Goal: Information Seeking & Learning: Learn about a topic

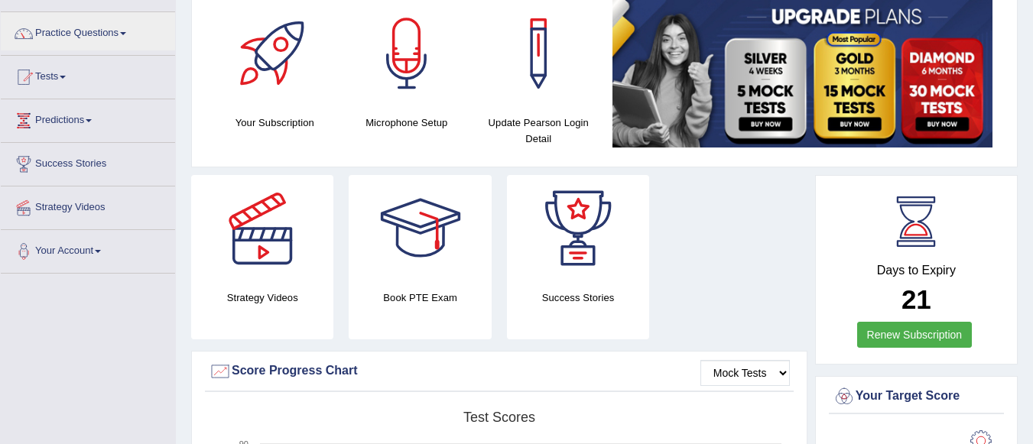
scroll to position [86, 0]
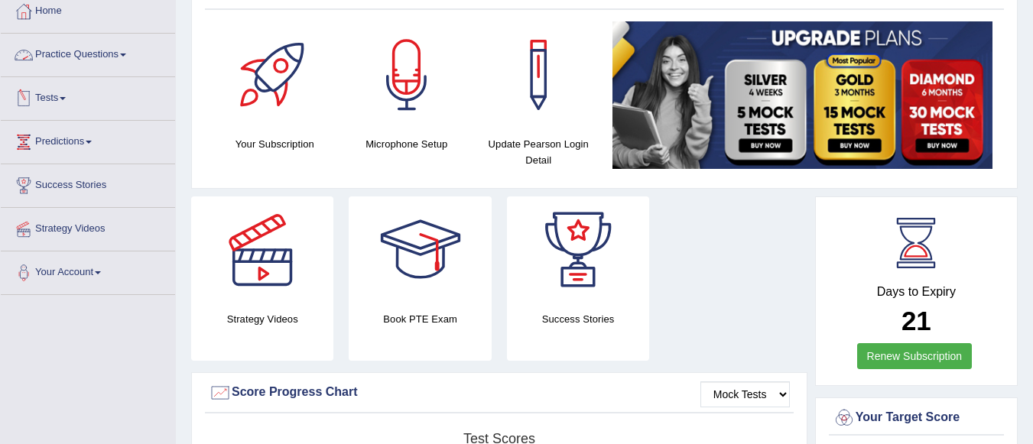
click at [126, 60] on link "Practice Questions" at bounding box center [88, 53] width 174 height 38
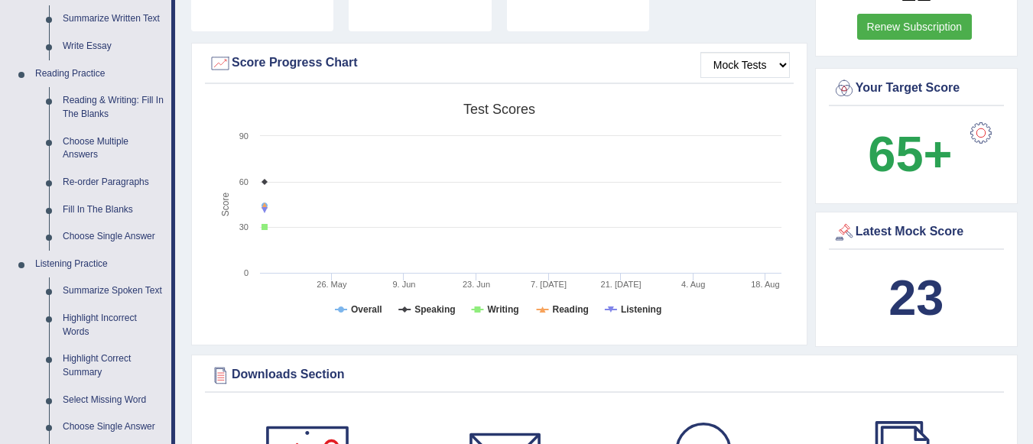
scroll to position [411, 0]
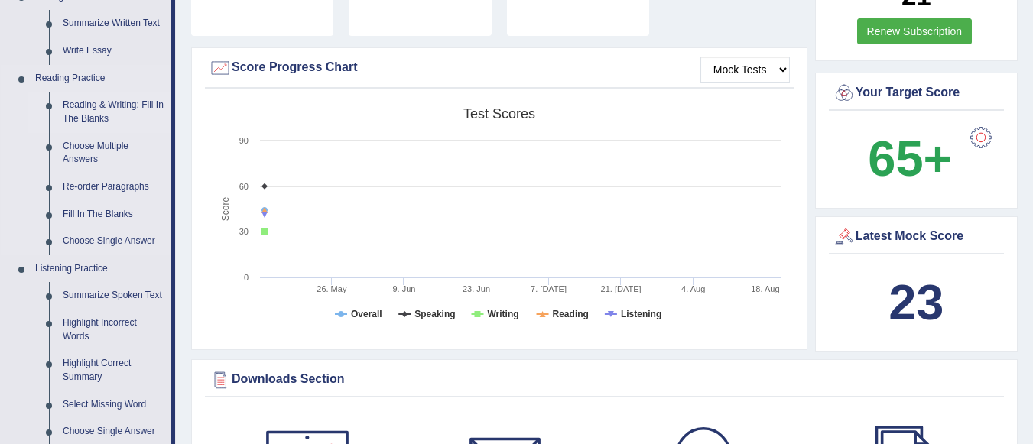
click at [98, 112] on link "Reading & Writing: Fill In The Blanks" at bounding box center [113, 112] width 115 height 41
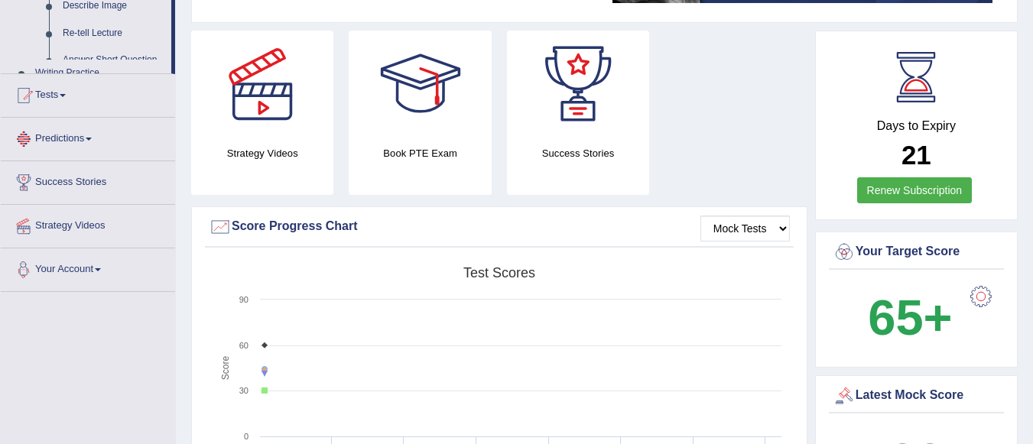
scroll to position [405, 0]
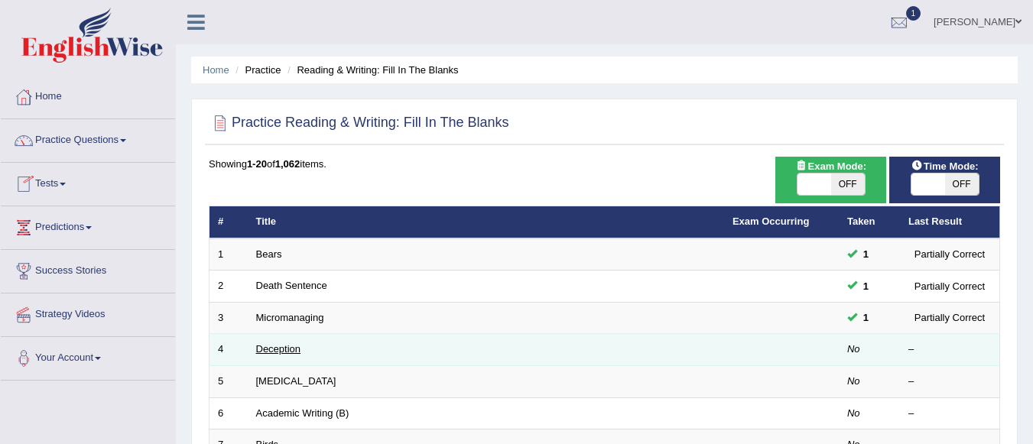
click at [273, 350] on link "Deception" at bounding box center [278, 348] width 45 height 11
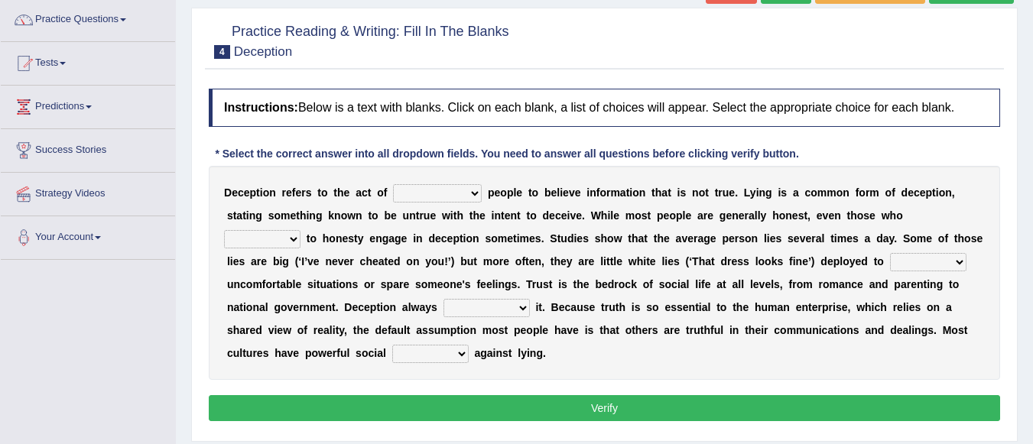
scroll to position [129, 0]
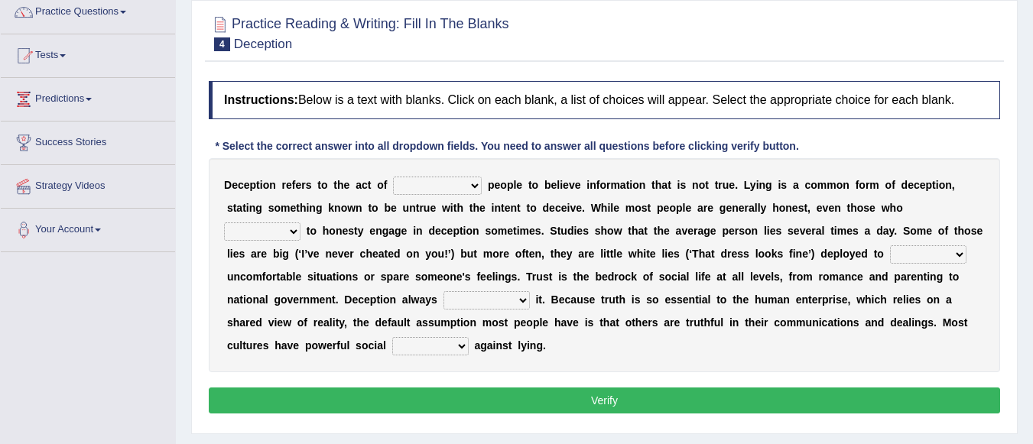
click at [473, 187] on select "discouraging forbidding detecting encouraging" at bounding box center [437, 186] width 89 height 18
click at [480, 185] on select "discouraging forbidding detecting encouraging" at bounding box center [437, 186] width 89 height 18
click at [476, 167] on div "D e c e p t i o n r e f e r s t o t h e a c t o f discouraging forbidding detec…" at bounding box center [605, 265] width 792 height 214
click at [470, 185] on select "discouraging forbidding detecting encouraging" at bounding box center [437, 186] width 89 height 18
click at [474, 185] on select "discouraging forbidding detecting encouraging" at bounding box center [437, 186] width 89 height 18
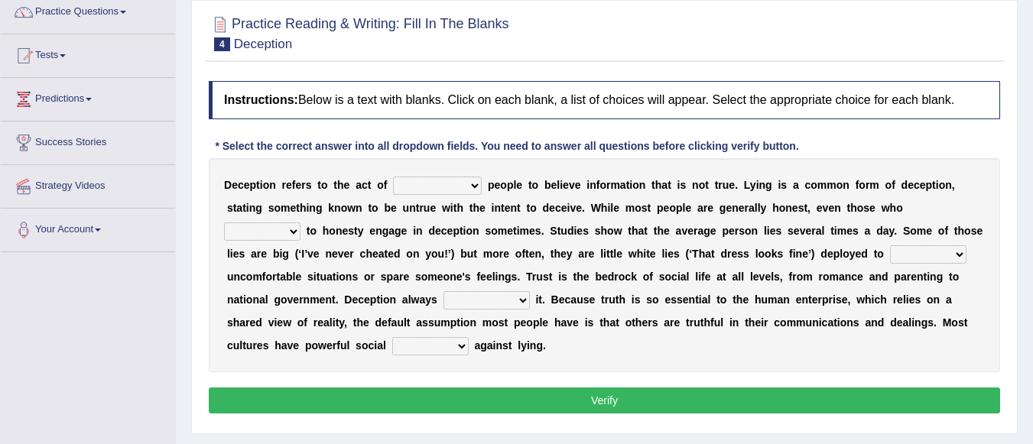
click at [474, 185] on select "discouraging forbidding detecting encouraging" at bounding box center [437, 186] width 89 height 18
click at [393, 177] on select "discouraging forbidding detecting encouraging" at bounding box center [437, 186] width 89 height 18
click at [475, 189] on select "discouraging forbidding detecting encouraging" at bounding box center [437, 186] width 89 height 18
select select "encouraging"
click at [393, 177] on select "discouraging forbidding detecting encouraging" at bounding box center [437, 186] width 89 height 18
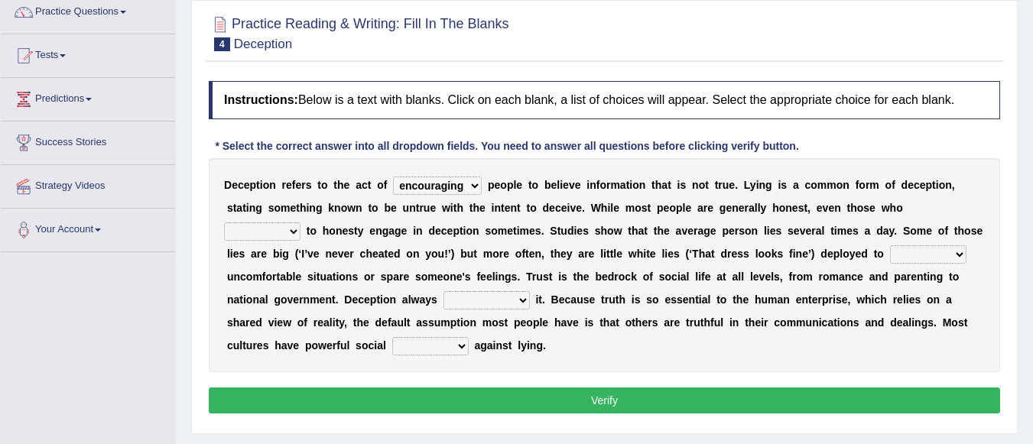
click at [298, 232] on select "describe prescribe inscribe subscribe" at bounding box center [262, 232] width 76 height 18
select select "describe"
click at [224, 223] on select "describe prescribe inscribe subscribe" at bounding box center [262, 232] width 76 height 18
click at [960, 255] on select "contest illuminate disguise avoid" at bounding box center [928, 255] width 76 height 18
select select "disguise"
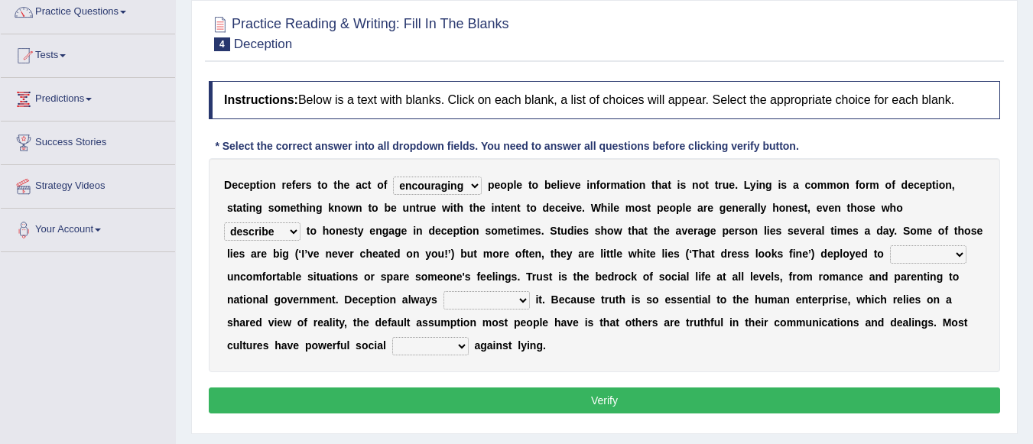
click at [890, 246] on select "contest illuminate disguise avoid" at bounding box center [928, 255] width 76 height 18
click at [519, 302] on select "undermines underscores undertakes underwrites" at bounding box center [487, 300] width 86 height 18
select select "undertakes"
click at [444, 291] on select "undermines underscores undertakes underwrites" at bounding box center [487, 300] width 86 height 18
click at [461, 344] on select "ejections sanctions fractions inductions" at bounding box center [430, 346] width 76 height 18
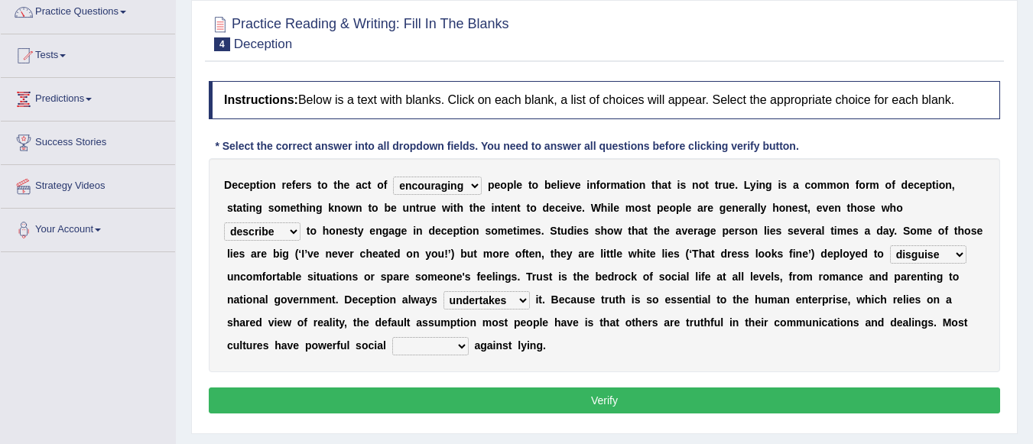
select select "inductions"
click at [392, 337] on select "ejections sanctions fractions inductions" at bounding box center [430, 346] width 76 height 18
click at [505, 396] on button "Verify" at bounding box center [605, 401] width 792 height 26
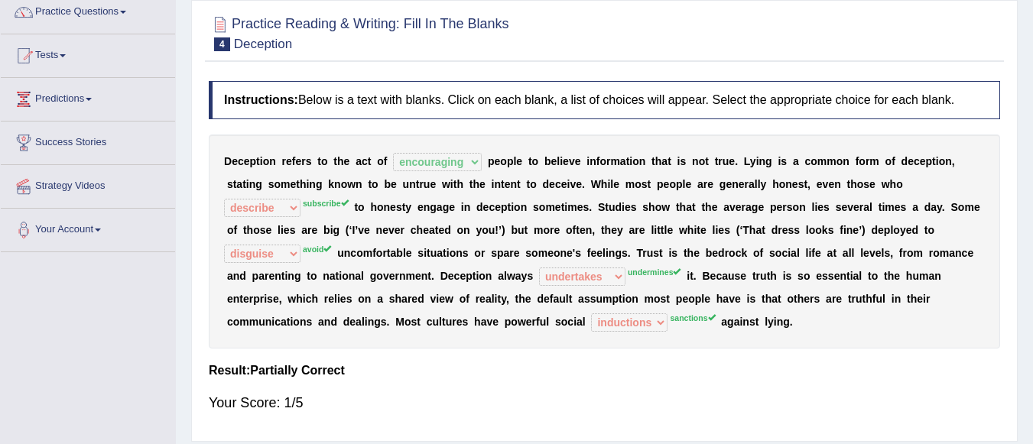
click at [505, 396] on div "Your Score: 1/5" at bounding box center [605, 403] width 792 height 37
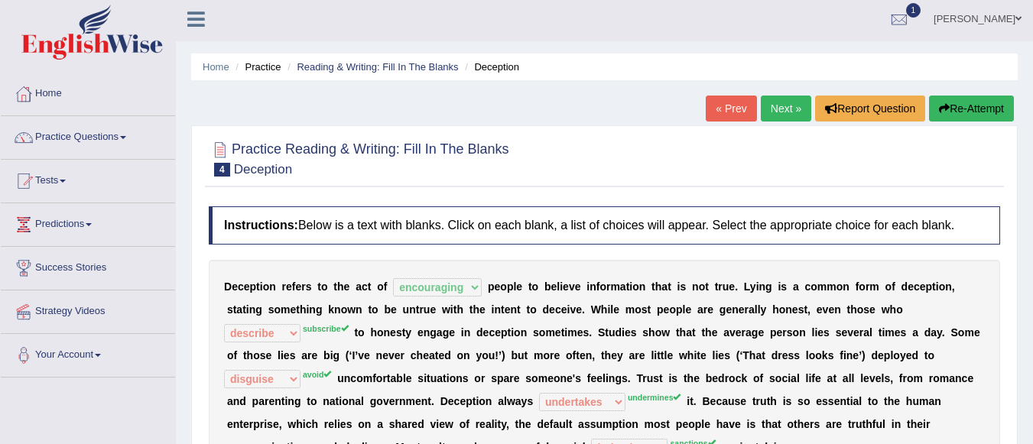
scroll to position [0, 0]
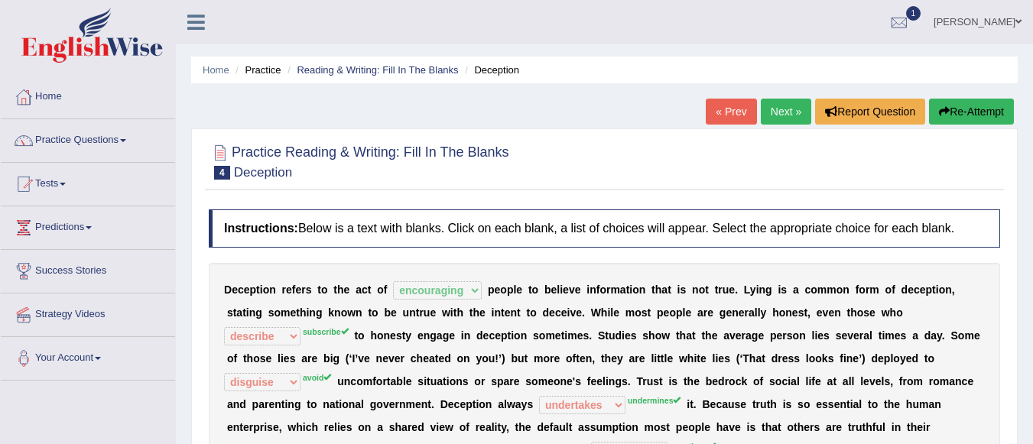
click at [784, 114] on link "Next »" at bounding box center [786, 112] width 50 height 26
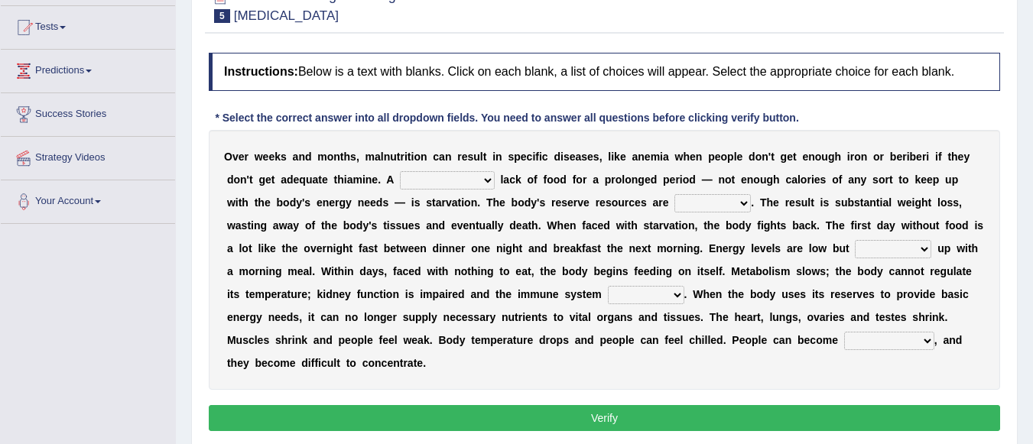
scroll to position [143, 0]
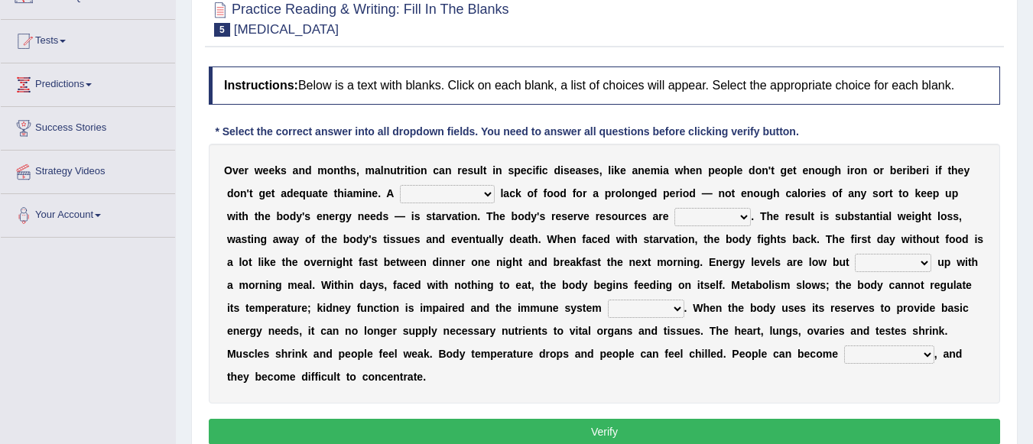
click at [489, 194] on select "severe distinguishing proper distinctive" at bounding box center [447, 194] width 95 height 18
click at [490, 197] on select "severe distinguishing proper distinctive" at bounding box center [447, 194] width 95 height 18
select select "severe"
click at [400, 185] on select "severe distinguishing proper distinctive" at bounding box center [447, 194] width 95 height 18
click at [743, 213] on select "obsoleted depleted pelleted deleted" at bounding box center [713, 217] width 76 height 18
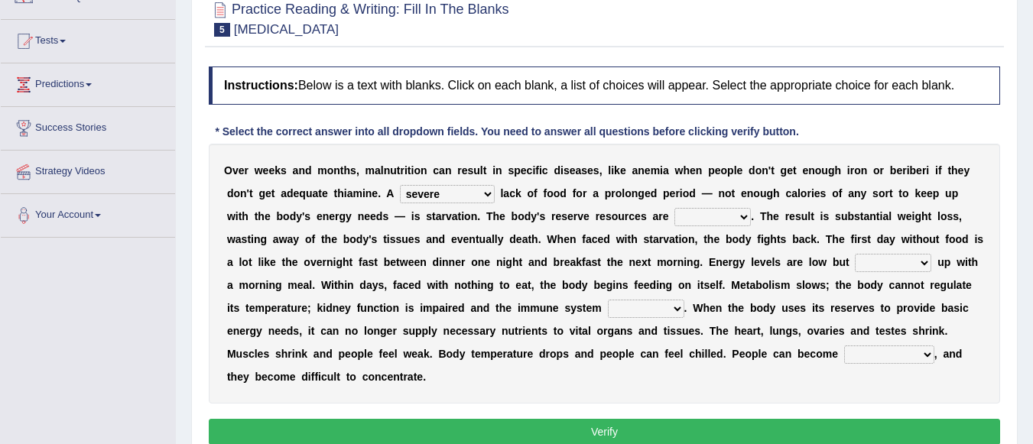
select select "deleted"
click at [675, 208] on select "obsoleted depleted pelleted deleted" at bounding box center [713, 217] width 76 height 18
click at [921, 259] on select "feed come chill pick" at bounding box center [893, 263] width 76 height 18
select select "come"
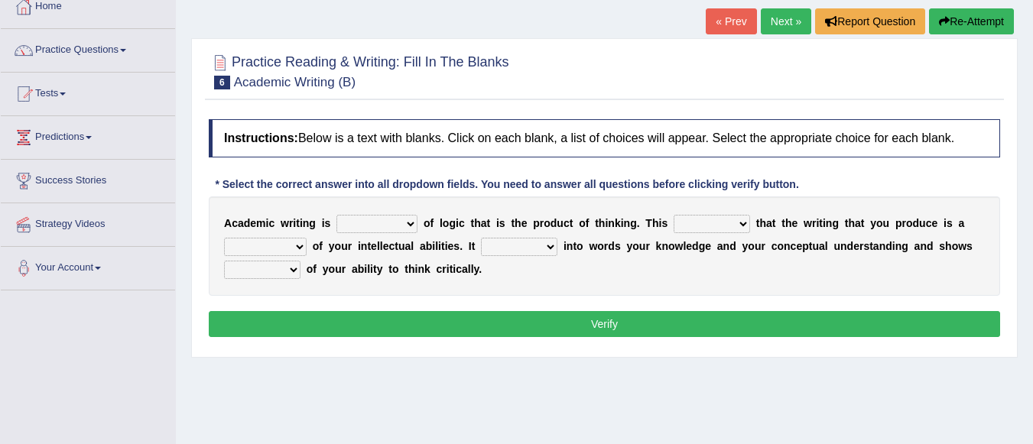
scroll to position [96, 0]
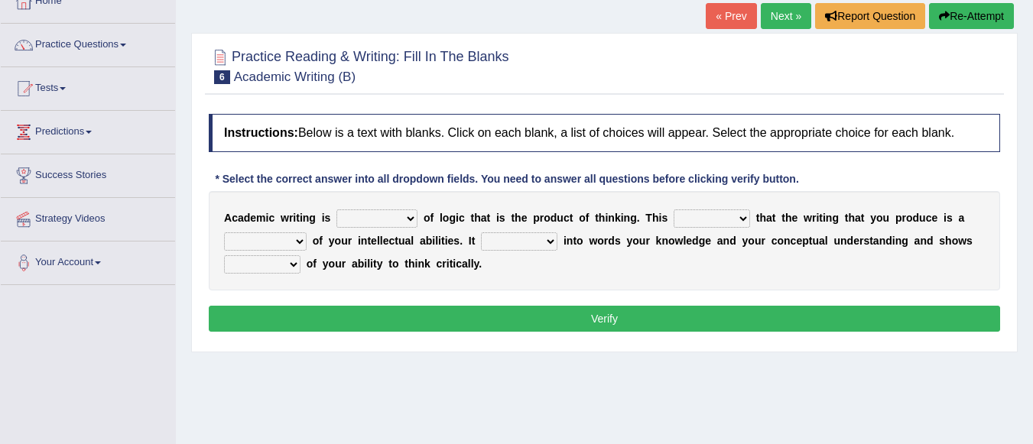
click at [411, 218] on select "expectation entitlement expression exchange" at bounding box center [377, 219] width 81 height 18
select select "expectation"
click at [337, 210] on select "expectation entitlement expression exchange" at bounding box center [377, 219] width 81 height 18
click at [662, 213] on b "s" at bounding box center [665, 218] width 6 height 12
click at [746, 216] on select "means questions stipulates answers" at bounding box center [712, 219] width 76 height 18
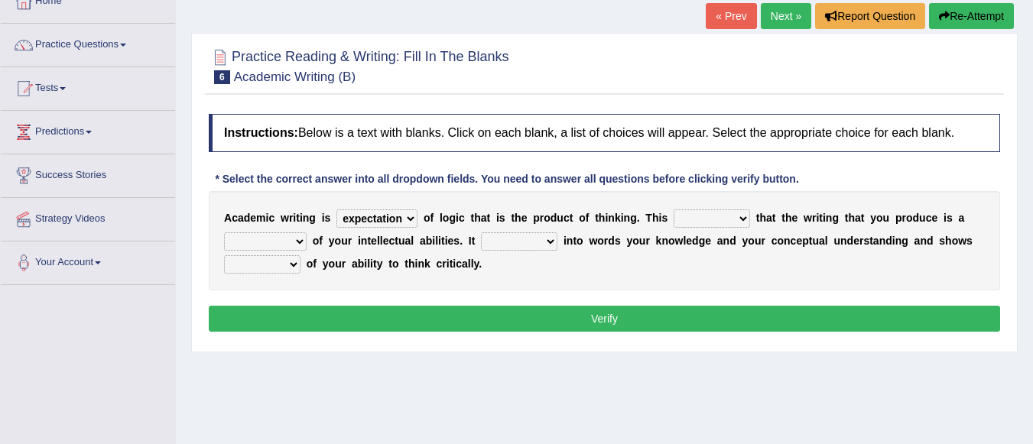
select select "stipulates"
click at [674, 210] on select "means questions stipulates answers" at bounding box center [712, 219] width 76 height 18
click at [293, 242] on select "redundancy mission credit reflection" at bounding box center [265, 242] width 83 height 18
select select "reflection"
click at [224, 233] on select "redundancy mission credit reflection" at bounding box center [265, 242] width 83 height 18
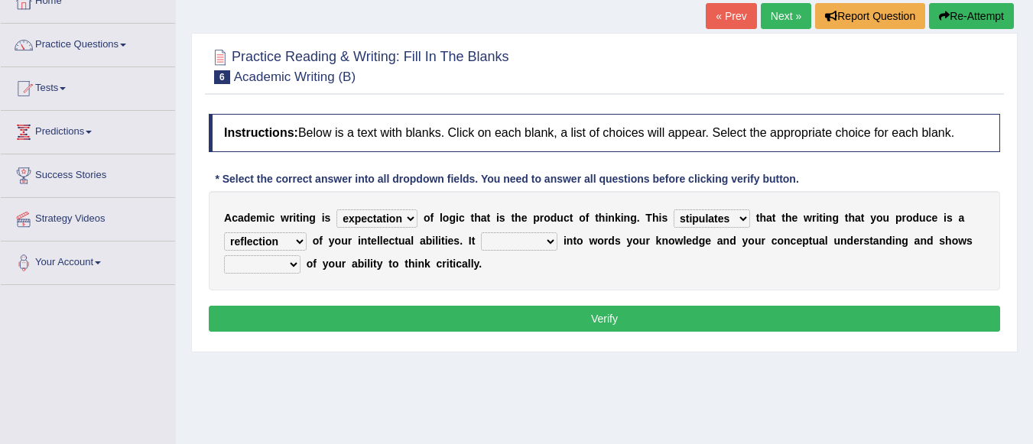
click at [551, 241] on select "enriches shows allows puts" at bounding box center [519, 242] width 76 height 18
select select "puts"
click at [481, 233] on select "enriches shows allows puts" at bounding box center [519, 242] width 76 height 18
click at [294, 262] on select "hassle excuse capacity evidence" at bounding box center [262, 264] width 76 height 18
select select "evidence"
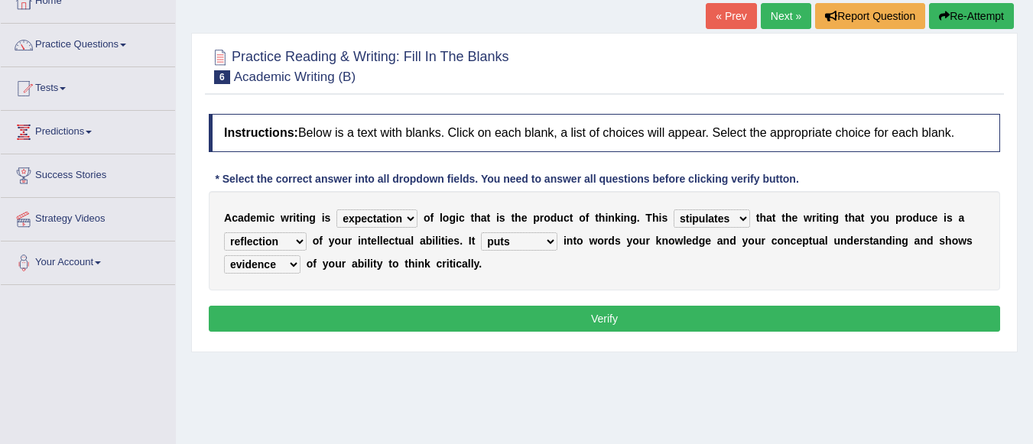
click at [224, 255] on select "hassle excuse capacity evidence" at bounding box center [262, 264] width 76 height 18
click at [471, 315] on button "Verify" at bounding box center [605, 319] width 792 height 26
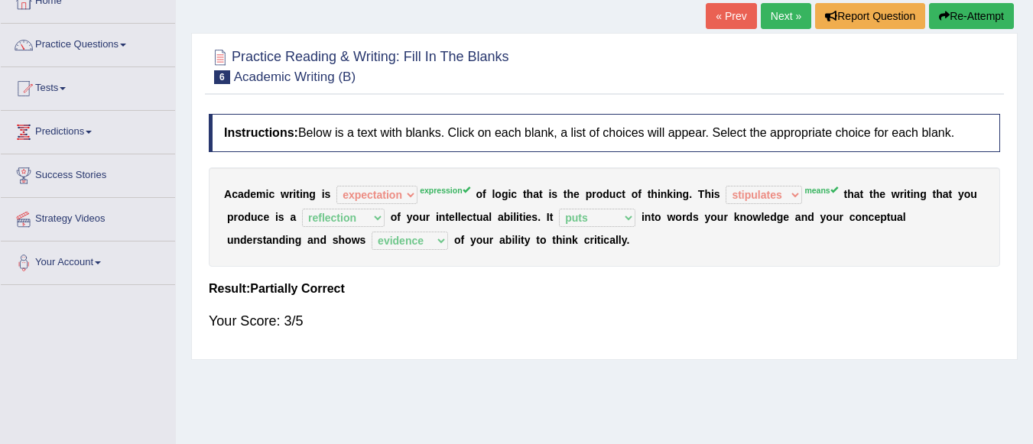
click at [782, 15] on link "Next »" at bounding box center [786, 16] width 50 height 26
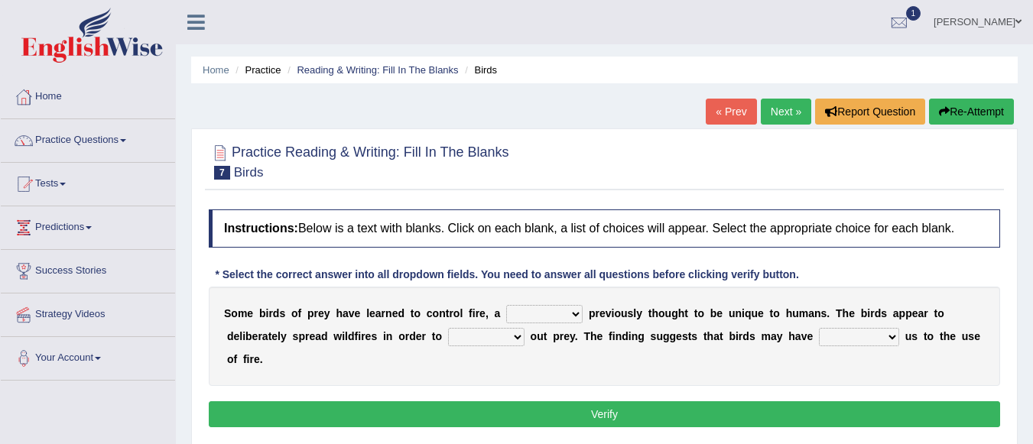
click at [573, 317] on select "question profile tale skill" at bounding box center [544, 314] width 76 height 18
select select "skill"
click at [506, 305] on select "question profile tale skill" at bounding box center [544, 314] width 76 height 18
click at [515, 336] on select "prevent limit span flush" at bounding box center [486, 337] width 76 height 18
select select "prevent"
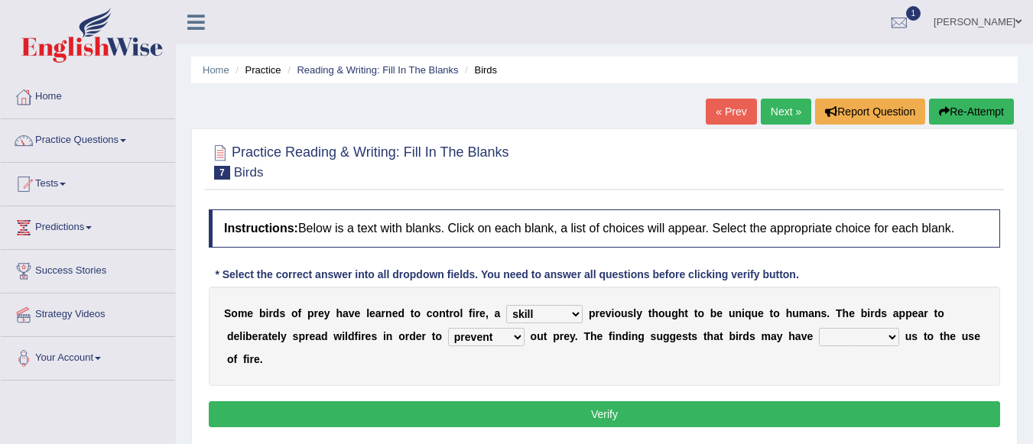
click at [448, 328] on select "prevent limit span flush" at bounding box center [486, 337] width 76 height 18
click at [891, 337] on select "prophesied beaten transmitted forced" at bounding box center [859, 337] width 80 height 18
select select "transmitted"
click at [819, 328] on select "prophesied beaten transmitted forced" at bounding box center [859, 337] width 80 height 18
click at [769, 418] on button "Verify" at bounding box center [605, 415] width 792 height 26
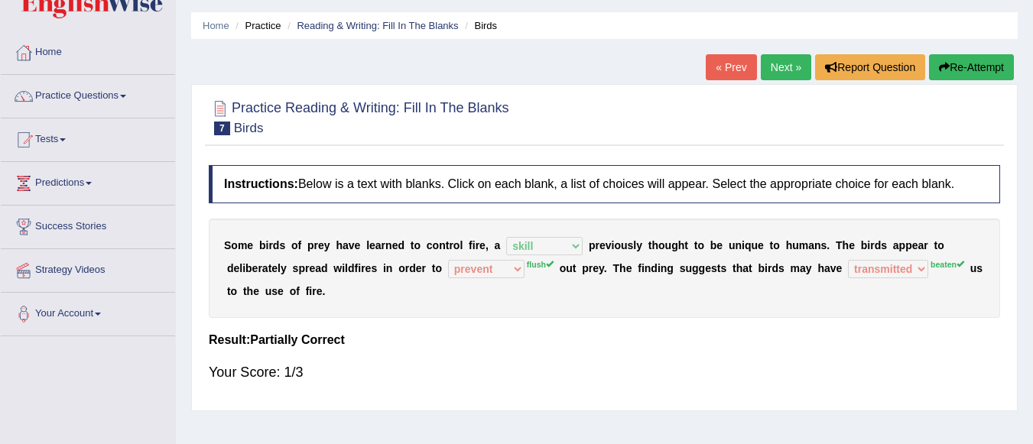
scroll to position [38, 0]
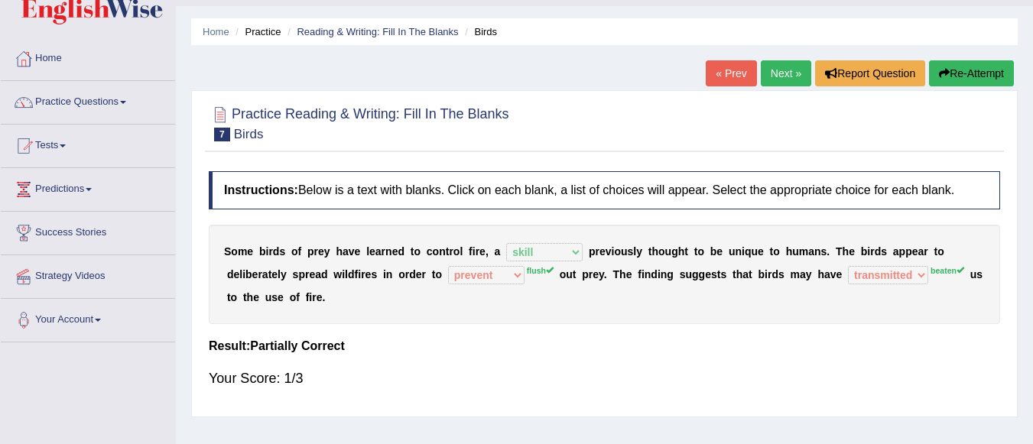
click at [769, 74] on link "Next »" at bounding box center [786, 73] width 50 height 26
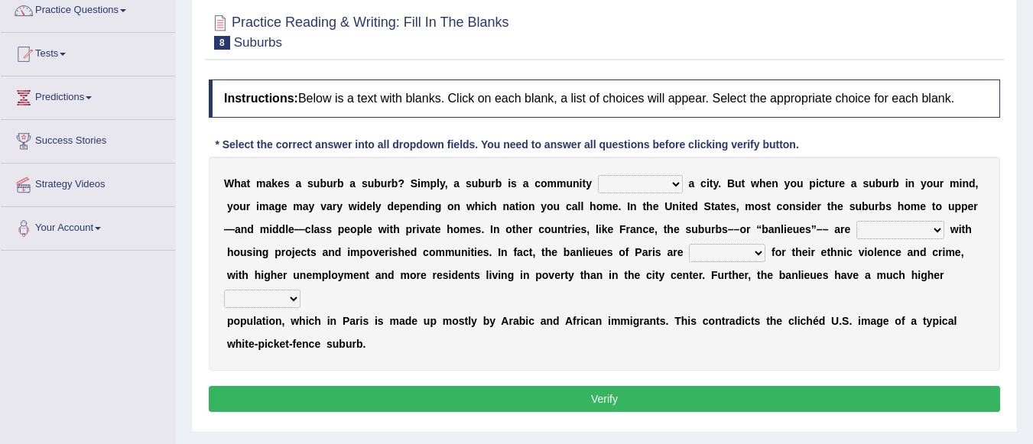
scroll to position [136, 0]
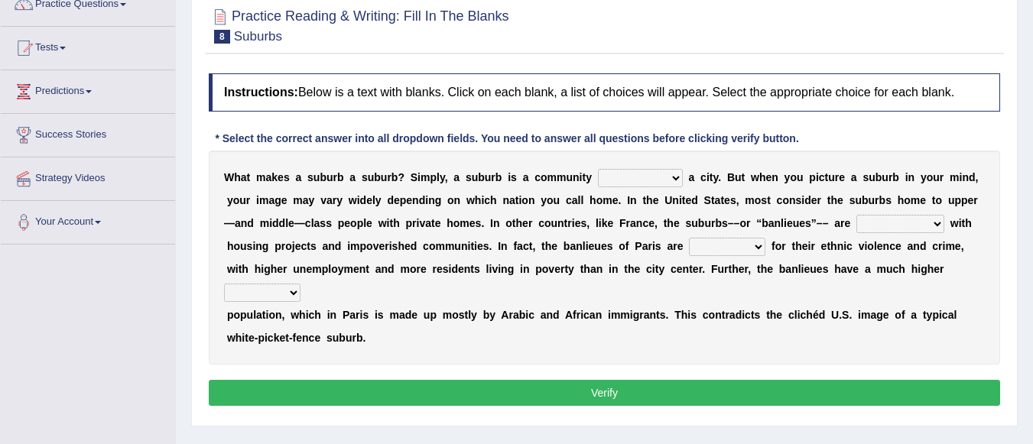
click at [670, 178] on select "lying locating situating surrounding" at bounding box center [640, 178] width 85 height 18
select select "situating"
click at [598, 169] on select "lying locating situating surrounding" at bounding box center [640, 178] width 85 height 18
click at [677, 175] on select "lying locating situating surrounding" at bounding box center [640, 178] width 85 height 18
click at [917, 184] on div "W h a t m a k e s a s u b u r b a s u b u r b ? S i m p l y , a s u b u r b i s…" at bounding box center [605, 258] width 792 height 214
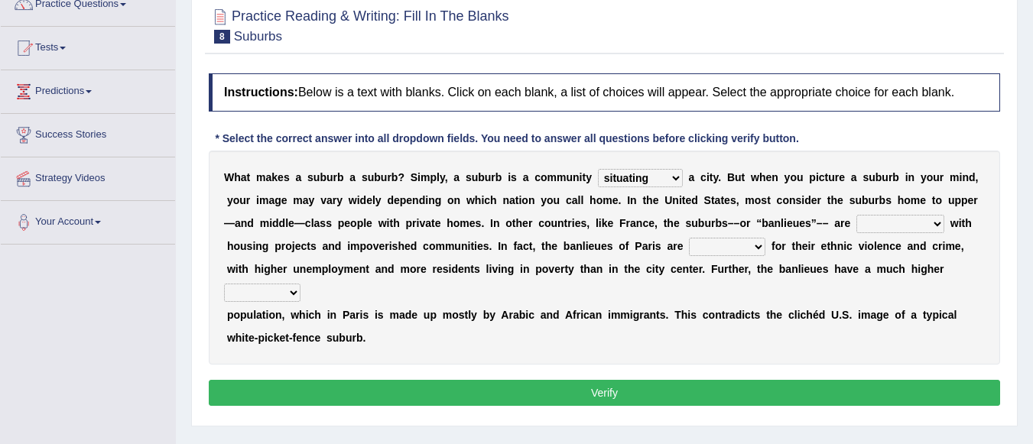
click at [940, 223] on select "antonymous antibiotic synonymous synthetic" at bounding box center [901, 224] width 88 height 18
select select "antonymous"
click at [857, 215] on select "antonymous antibiotic synonymous synthetic" at bounding box center [901, 224] width 88 height 18
click at [760, 248] on select "clamorous sensitive famous notorious" at bounding box center [727, 247] width 76 height 18
select select "famous"
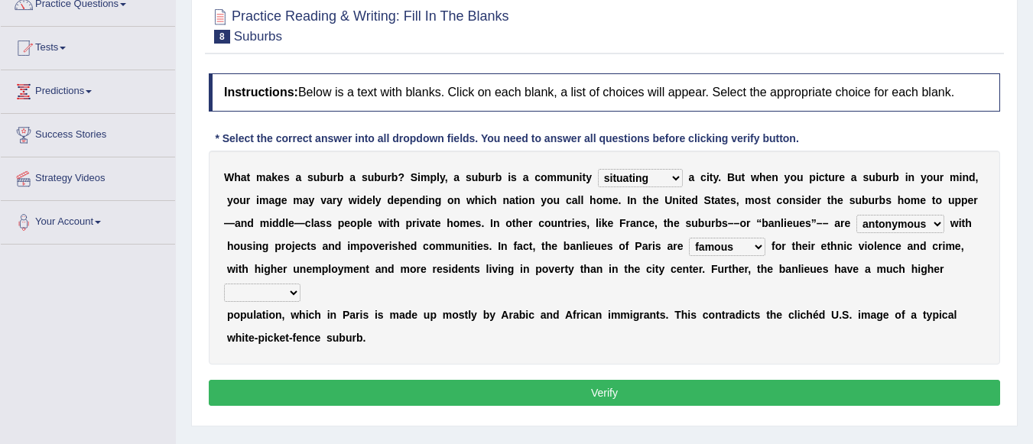
click at [689, 238] on select "clamorous sensitive famous notorious" at bounding box center [727, 247] width 76 height 18
click at [291, 294] on select "local young immigrant senior" at bounding box center [262, 293] width 76 height 18
select select "immigrant"
click at [224, 284] on select "local young immigrant senior" at bounding box center [262, 293] width 76 height 18
click at [526, 395] on button "Verify" at bounding box center [605, 393] width 792 height 26
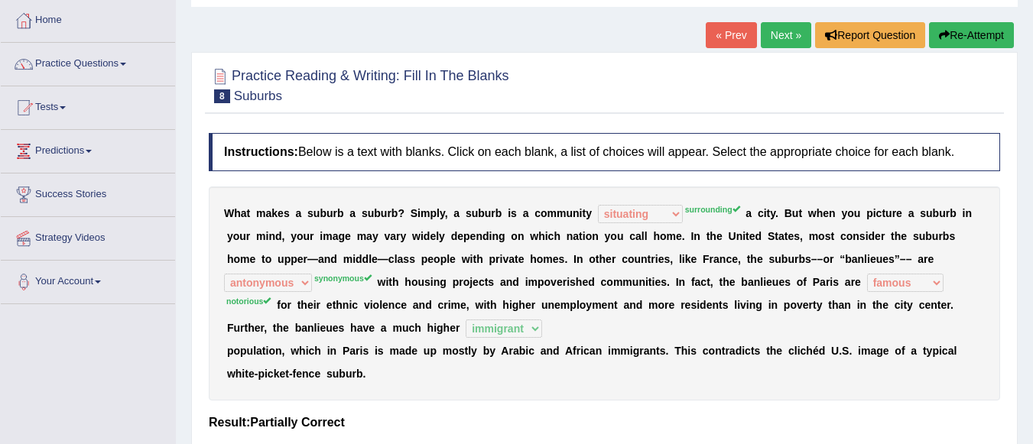
scroll to position [71, 0]
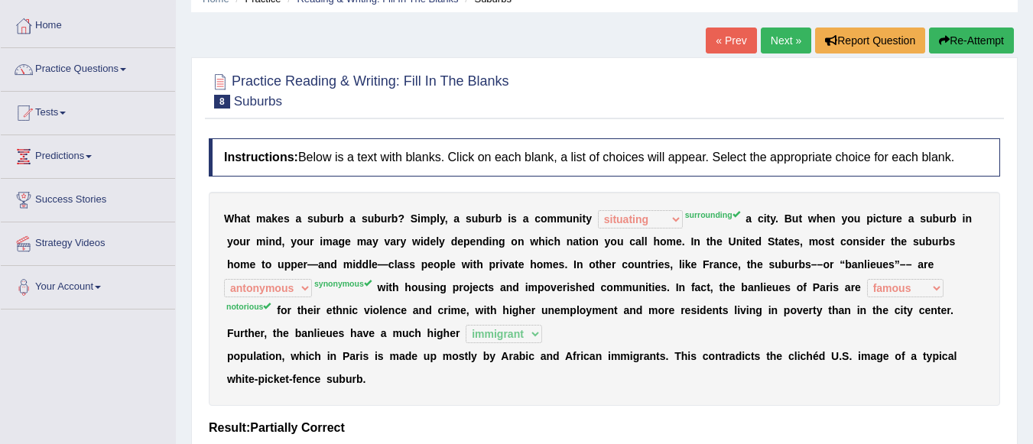
click at [764, 40] on link "Next »" at bounding box center [786, 41] width 50 height 26
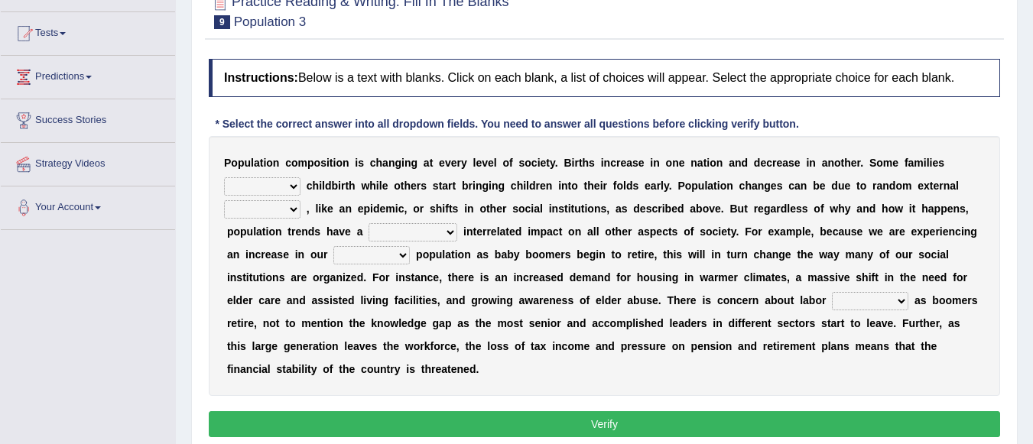
scroll to position [161, 0]
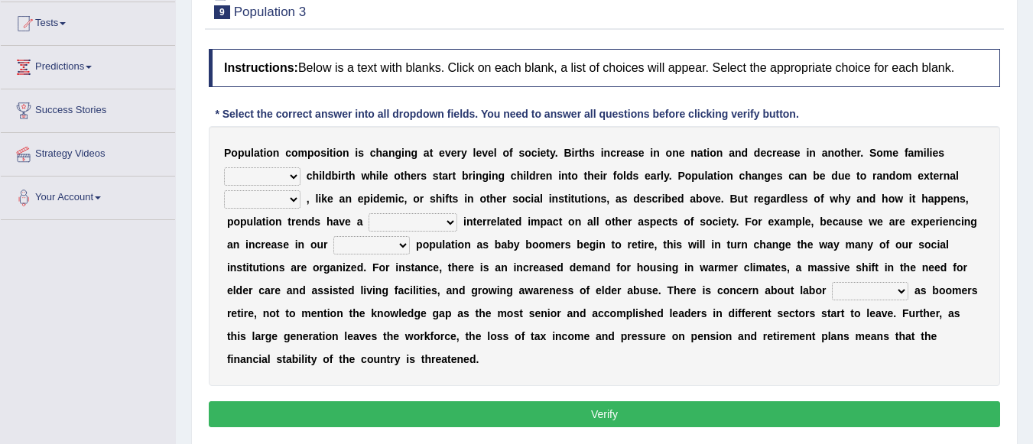
click at [288, 178] on select "demand default deliver delay" at bounding box center [262, 177] width 76 height 18
click at [224, 168] on select "demand default deliver delay" at bounding box center [262, 177] width 76 height 18
click at [288, 175] on select "demand default deliver delay" at bounding box center [262, 177] width 76 height 18
select select "demand"
click at [224, 168] on select "demand default deliver delay" at bounding box center [262, 177] width 76 height 18
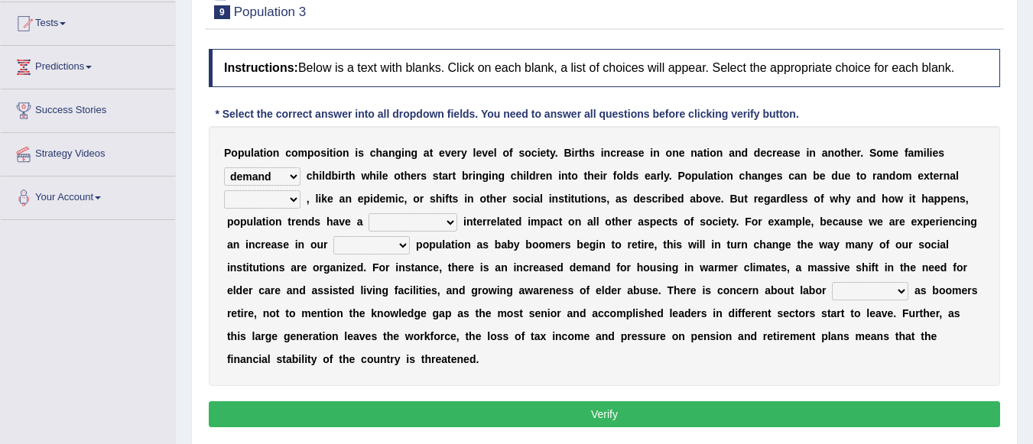
click at [296, 194] on select "variations fortune formation forces" at bounding box center [262, 199] width 76 height 18
select select "variations"
click at [224, 190] on select "variations fortune formation forces" at bounding box center [262, 199] width 76 height 18
click at [447, 225] on select "tremendous tenuous tremulous spontaneous" at bounding box center [413, 222] width 89 height 18
select select "spontaneous"
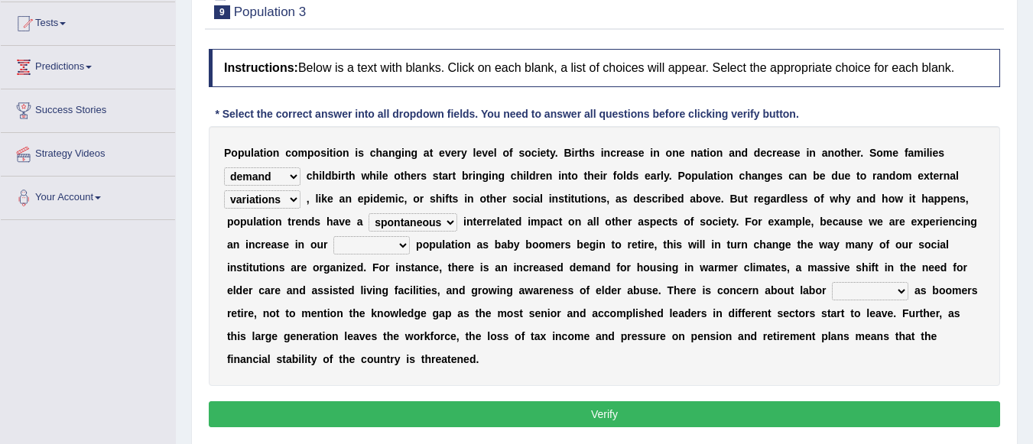
click at [369, 213] on select "tremendous tenuous tremulous spontaneous" at bounding box center [413, 222] width 89 height 18
click at [404, 244] on select "tertiary senior junior primary" at bounding box center [371, 245] width 76 height 18
select select "primary"
click at [333, 236] on select "tertiary senior junior primary" at bounding box center [371, 245] width 76 height 18
click at [900, 291] on select "shortcuts shortfalls shortages shorthand" at bounding box center [870, 291] width 76 height 18
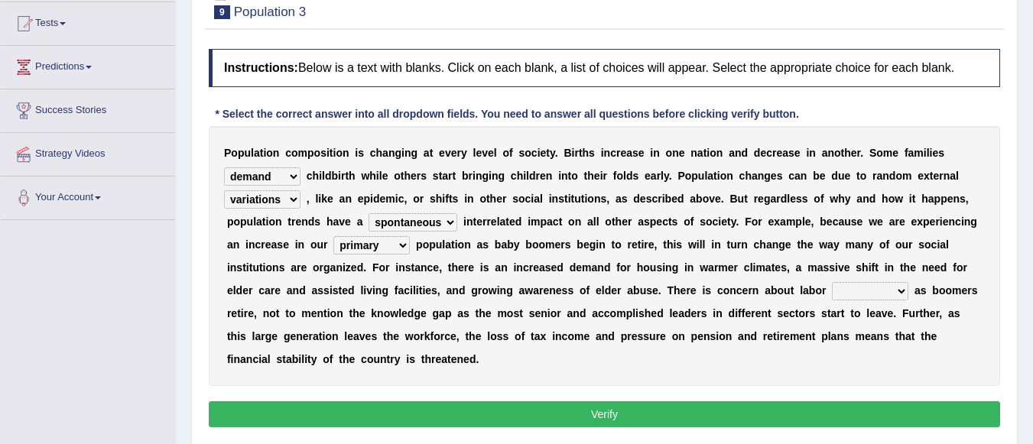
select select "shortages"
click at [832, 282] on select "shortcuts shortfalls shortages shorthand" at bounding box center [870, 291] width 76 height 18
click at [660, 420] on button "Verify" at bounding box center [605, 415] width 792 height 26
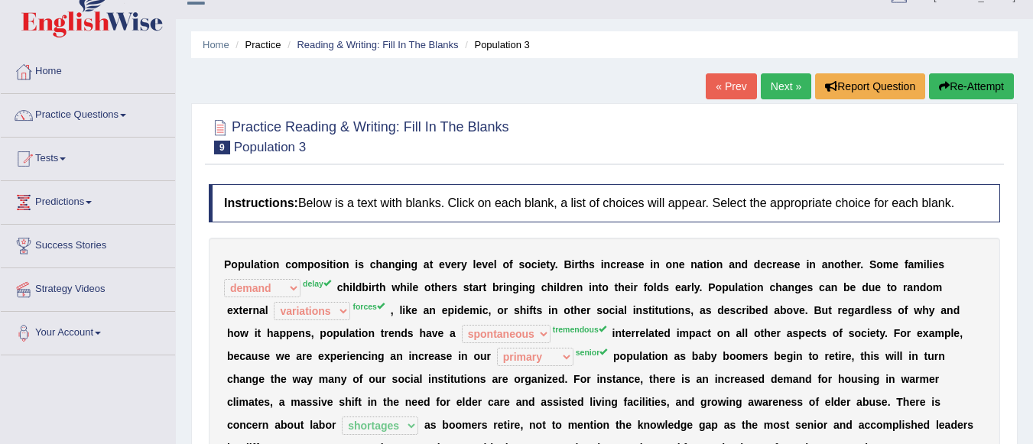
scroll to position [22, 0]
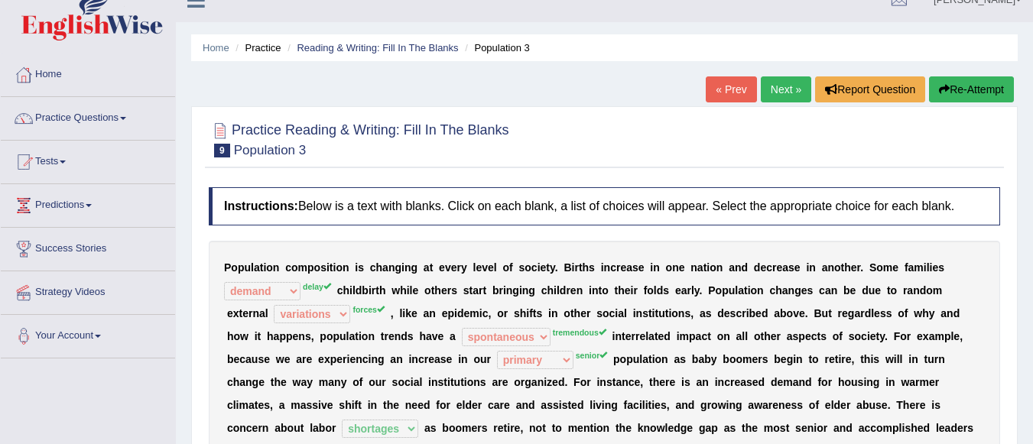
click at [782, 91] on link "Next »" at bounding box center [786, 89] width 50 height 26
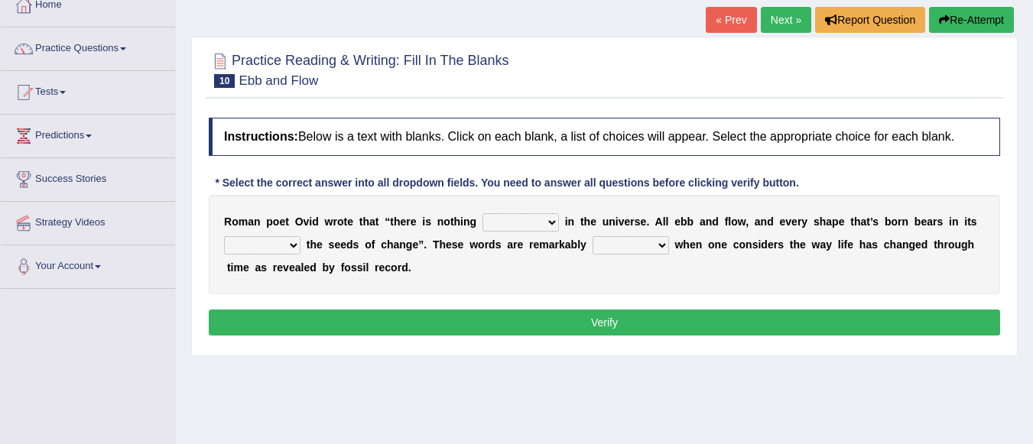
scroll to position [93, 0]
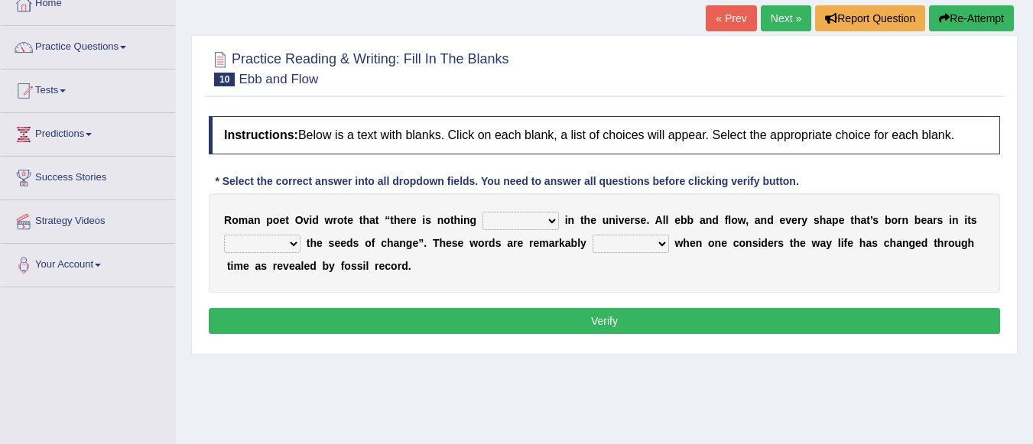
click at [548, 223] on select "orthodox volatile constant cheap" at bounding box center [521, 221] width 76 height 18
select select "constant"
click at [483, 212] on select "orthodox volatile constant cheap" at bounding box center [521, 221] width 76 height 18
click at [294, 243] on select "heart limb womb brain" at bounding box center [262, 244] width 76 height 18
select select "womb"
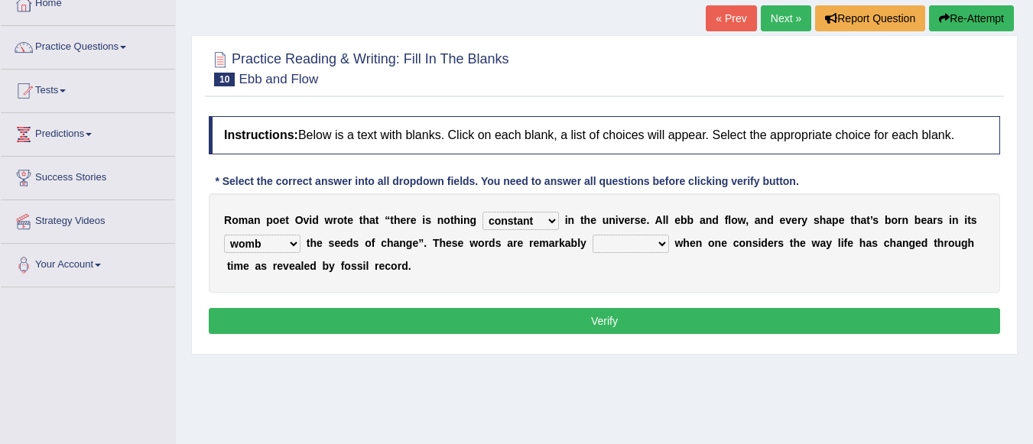
click at [224, 235] on select "heart limb womb brain" at bounding box center [262, 244] width 76 height 18
click at [665, 245] on select "prevalent detached relevant dominant" at bounding box center [631, 244] width 76 height 18
select select "dominant"
click at [593, 235] on select "prevalent detached relevant dominant" at bounding box center [631, 244] width 76 height 18
click at [620, 321] on button "Verify" at bounding box center [605, 321] width 792 height 26
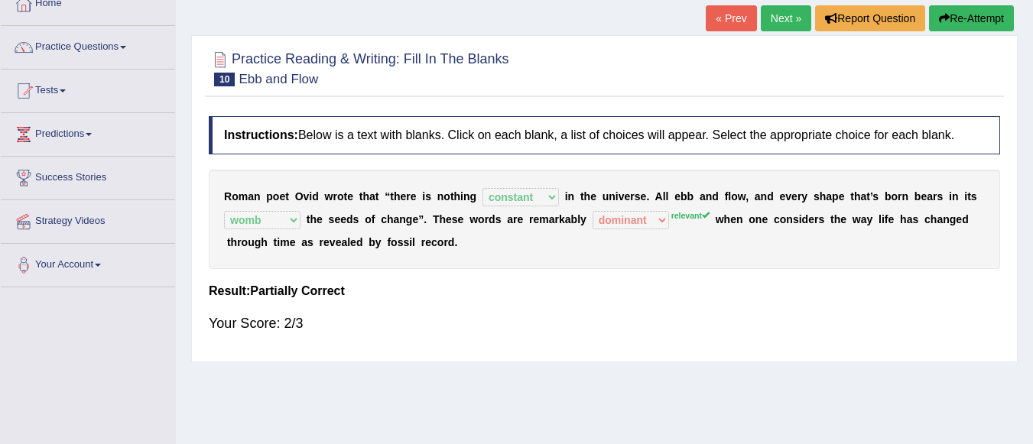
click at [783, 26] on link "Next »" at bounding box center [786, 18] width 50 height 26
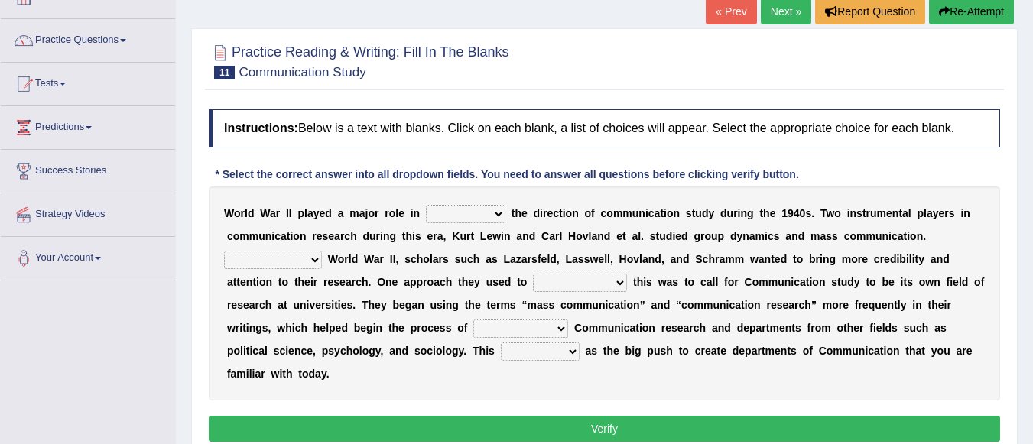
scroll to position [108, 0]
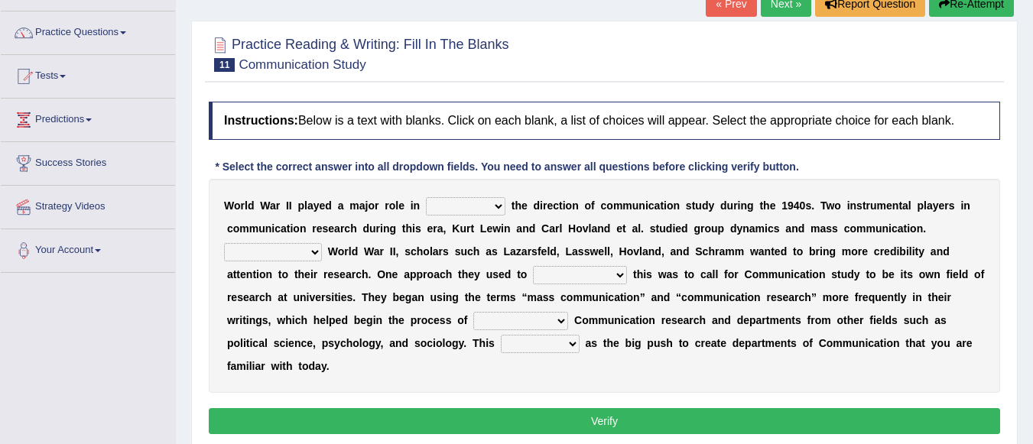
click at [499, 207] on select "shaping sharpening shunning shivering" at bounding box center [466, 206] width 80 height 18
select select "sharpening"
click at [426, 197] on select "shaping sharpening shunning shivering" at bounding box center [466, 206] width 80 height 18
click at [314, 253] on select "Being followed To be followed Following Followed" at bounding box center [273, 252] width 98 height 18
select select "To be followed"
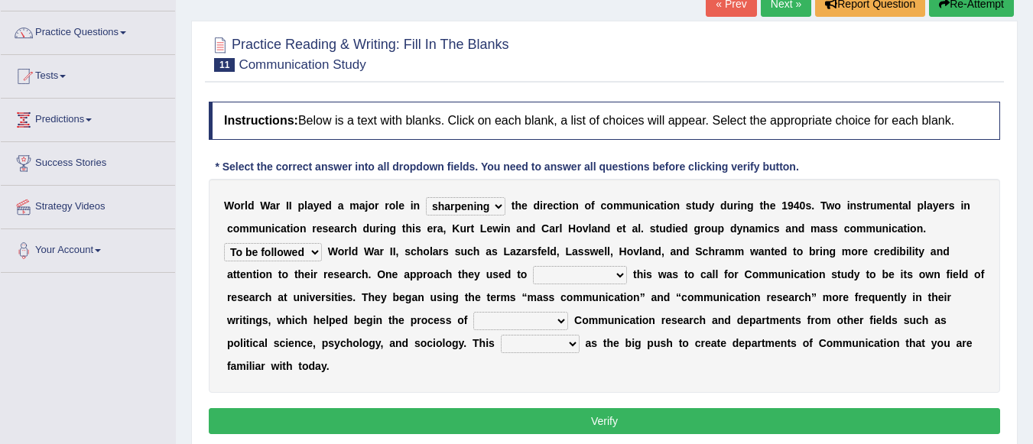
click at [224, 243] on select "Being followed To be followed Following Followed" at bounding box center [273, 252] width 98 height 18
click at [619, 275] on select "accompany accomplish acknowledge accommodate" at bounding box center [580, 275] width 94 height 18
select select "accompany"
click at [533, 266] on select "accompany accomplish acknowledge accommodate" at bounding box center [580, 275] width 94 height 18
click at [557, 320] on select "discharging distinguishing disputing displaying" at bounding box center [520, 321] width 95 height 18
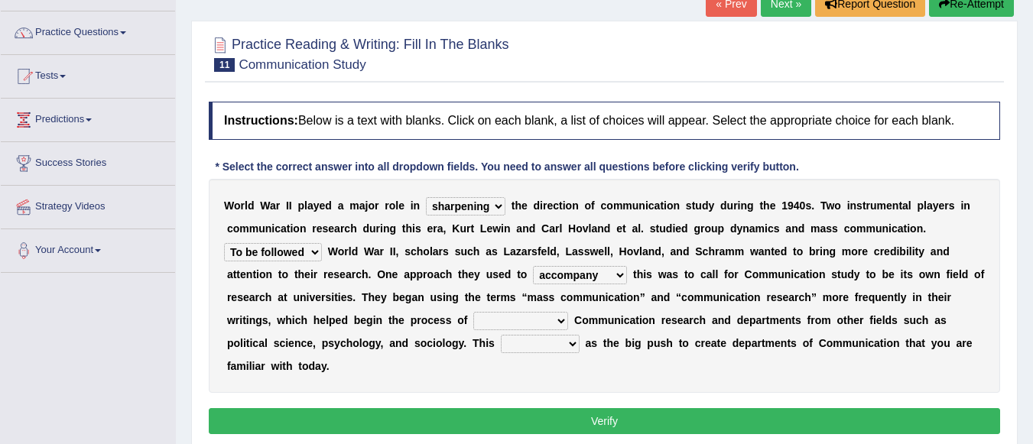
select select "displaying"
click at [473, 312] on select "discharging distinguishing disputing displaying" at bounding box center [520, 321] width 95 height 18
click at [577, 344] on select "served considered regarded provided" at bounding box center [540, 344] width 79 height 18
select select "considered"
click at [501, 335] on select "served considered regarded provided" at bounding box center [540, 344] width 79 height 18
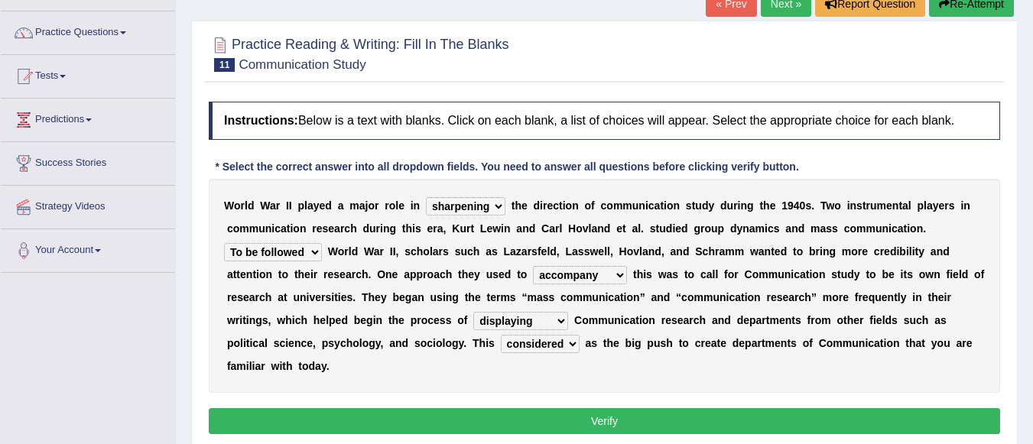
click at [558, 428] on button "Verify" at bounding box center [605, 421] width 792 height 26
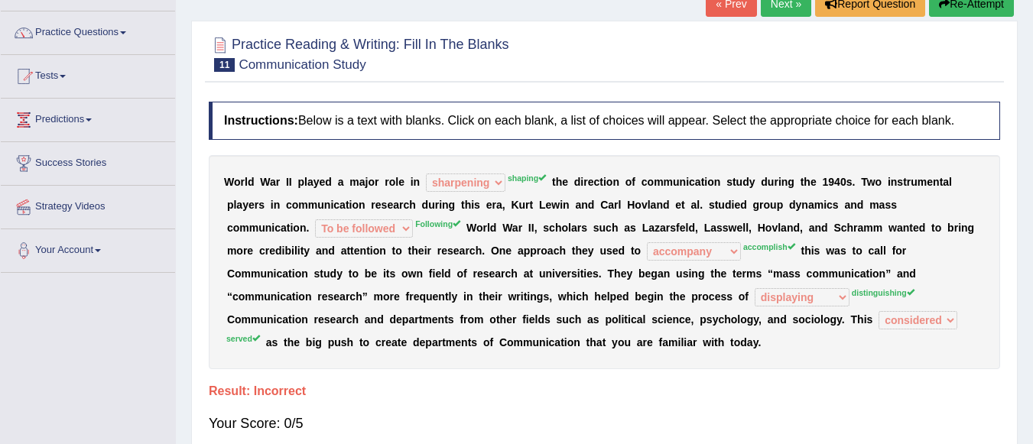
click at [761, 5] on link "Next »" at bounding box center [786, 4] width 50 height 26
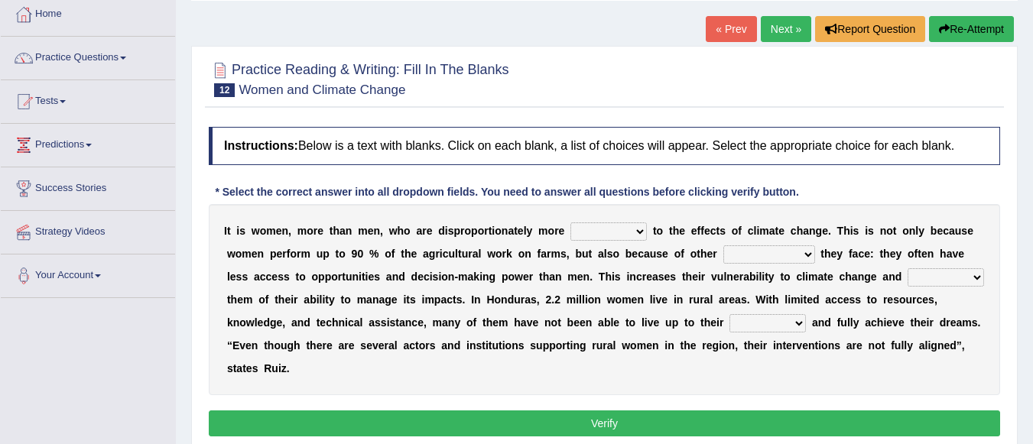
scroll to position [90, 0]
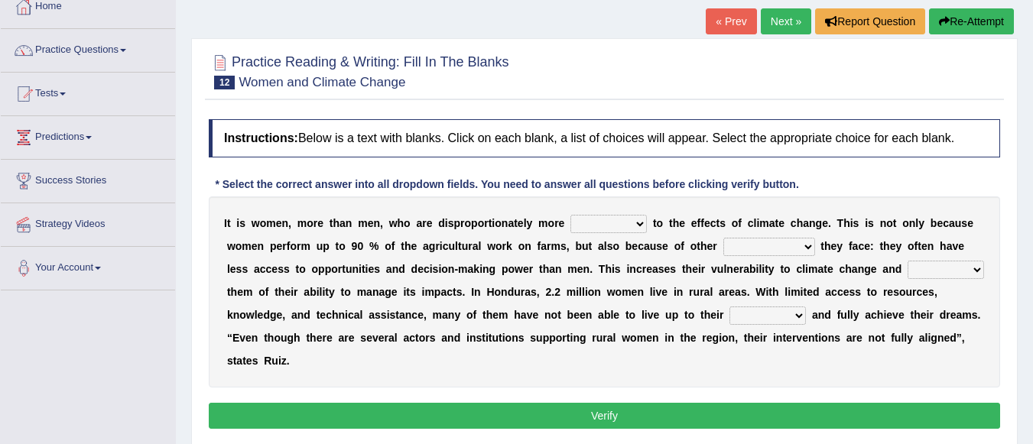
click at [640, 222] on select "defensive beatable vulnerable defective" at bounding box center [609, 224] width 76 height 18
select select "defensive"
click at [571, 215] on select "defensive beatable vulnerable defective" at bounding box center [609, 224] width 76 height 18
click at [808, 240] on select "chances challenges awkwardness changes" at bounding box center [770, 247] width 92 height 18
select select "challenges"
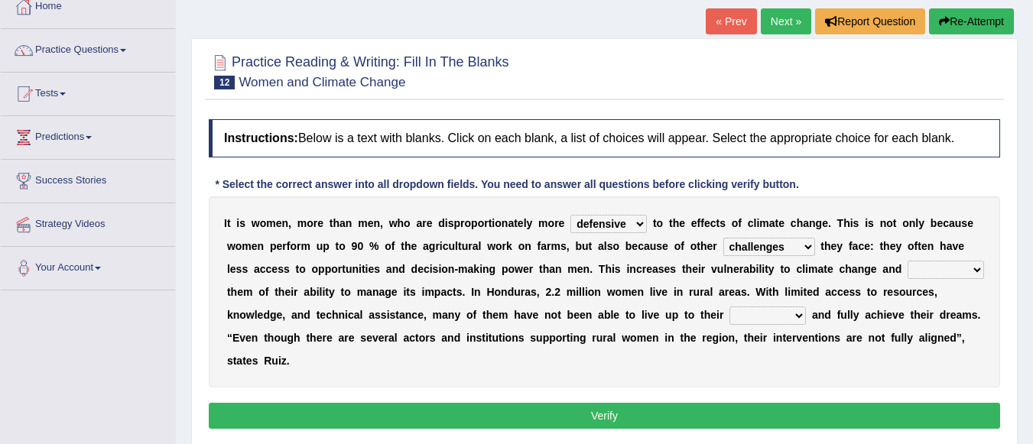
click at [724, 238] on select "chances challenges awkwardness changes" at bounding box center [770, 247] width 92 height 18
click at [974, 274] on select "deprives caprices deposits thrives" at bounding box center [946, 270] width 76 height 18
select select "deprives"
click at [908, 261] on select "deprives caprices deposits thrives" at bounding box center [946, 270] width 76 height 18
click at [798, 316] on select "endurance patience capacities publicity" at bounding box center [768, 316] width 76 height 18
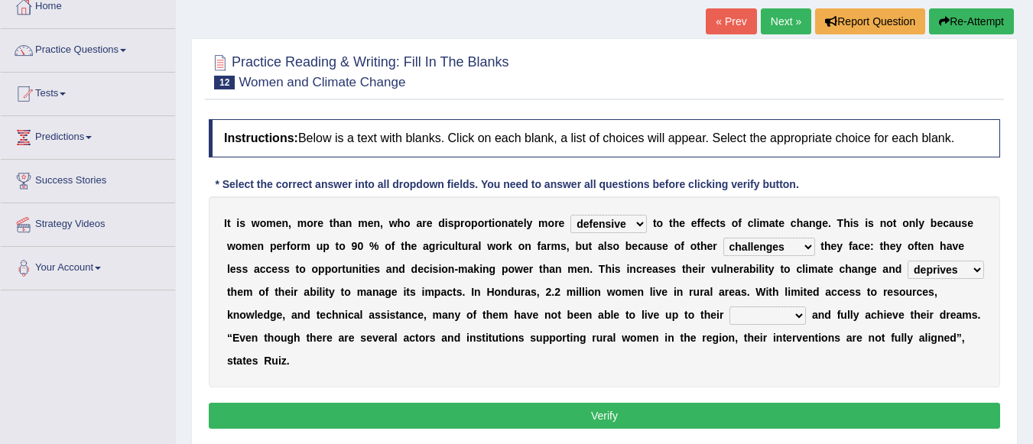
select select "capacities"
click at [730, 307] on select "endurance patience capacities publicity" at bounding box center [768, 316] width 76 height 18
click at [616, 418] on button "Verify" at bounding box center [605, 416] width 792 height 26
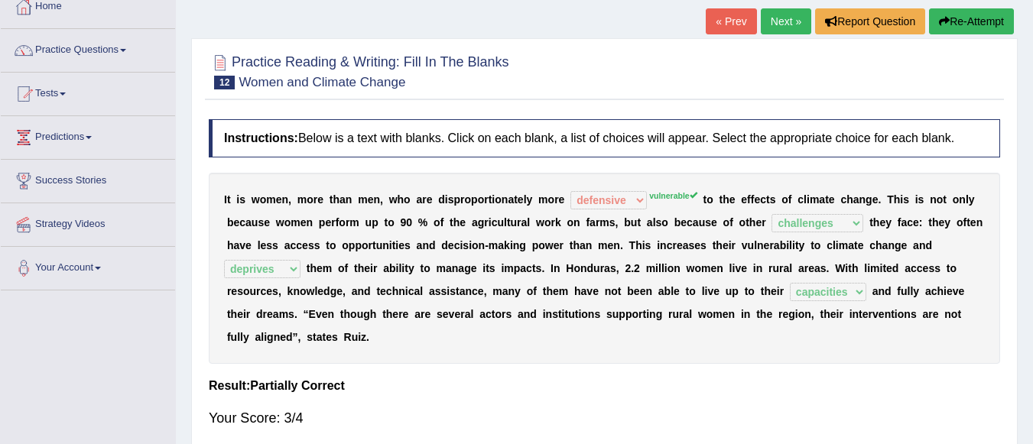
click at [766, 21] on link "Next »" at bounding box center [786, 21] width 50 height 26
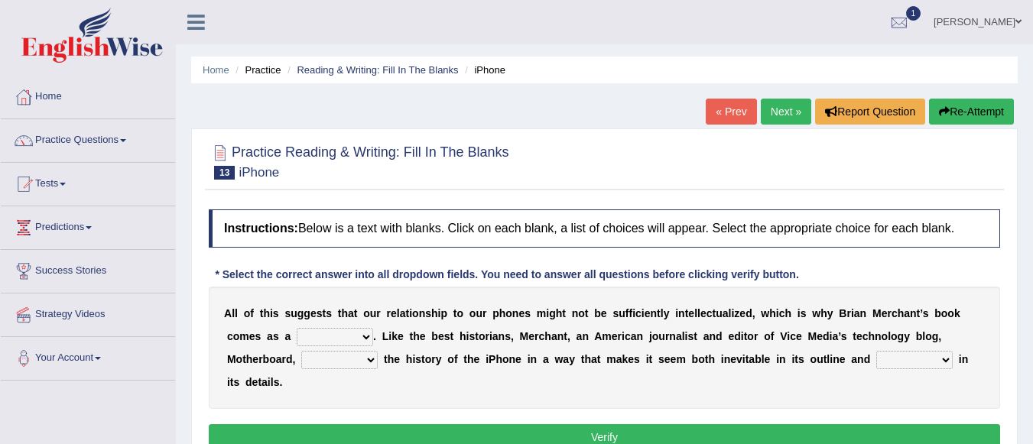
click at [362, 330] on select "privilege relief demotion flash" at bounding box center [335, 337] width 76 height 18
select select "privilege"
click at [297, 328] on select "privilege relief demotion flash" at bounding box center [335, 337] width 76 height 18
click at [370, 359] on select "enriches unpacks detours contorts" at bounding box center [339, 360] width 76 height 18
select select "enriches"
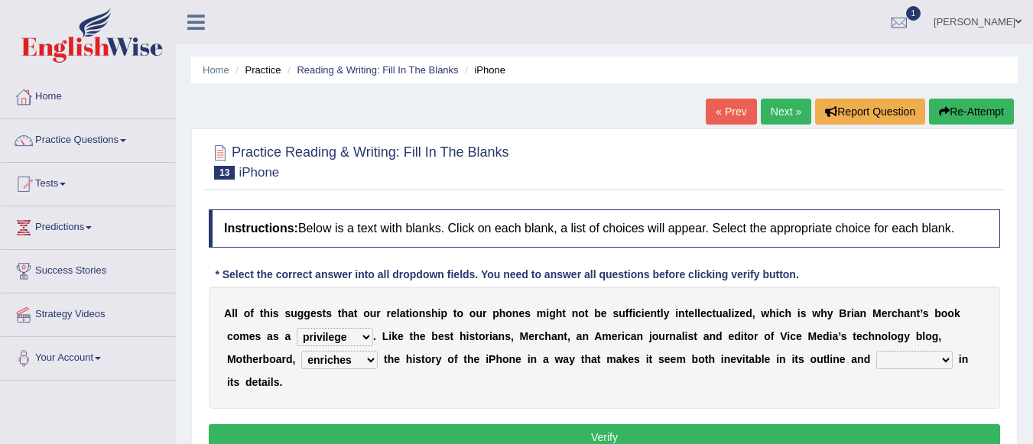
click at [301, 351] on select "enriches unpacks detours contorts" at bounding box center [339, 360] width 76 height 18
click at [942, 361] on select "surprises surprised surprising surprise" at bounding box center [915, 360] width 76 height 18
select select "surprised"
click at [877, 351] on select "surprises surprised surprising surprise" at bounding box center [915, 360] width 76 height 18
click at [759, 436] on button "Verify" at bounding box center [605, 438] width 792 height 26
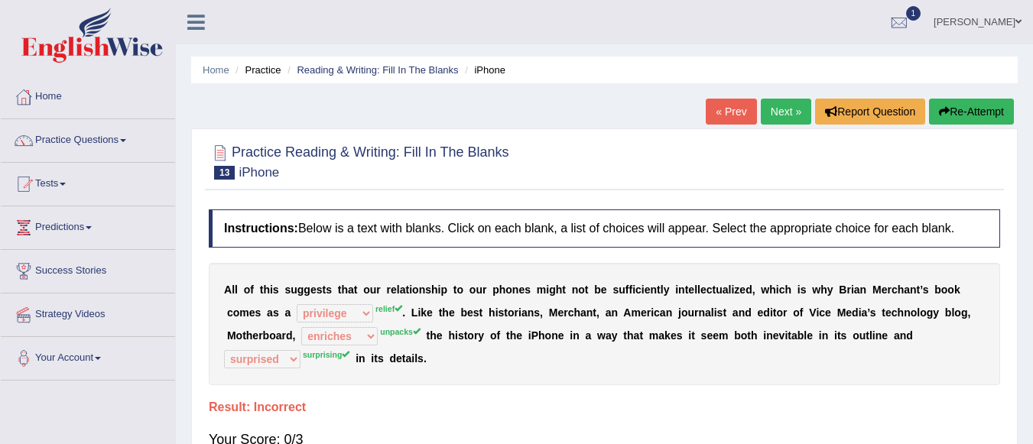
click at [781, 105] on link "Next »" at bounding box center [786, 112] width 50 height 26
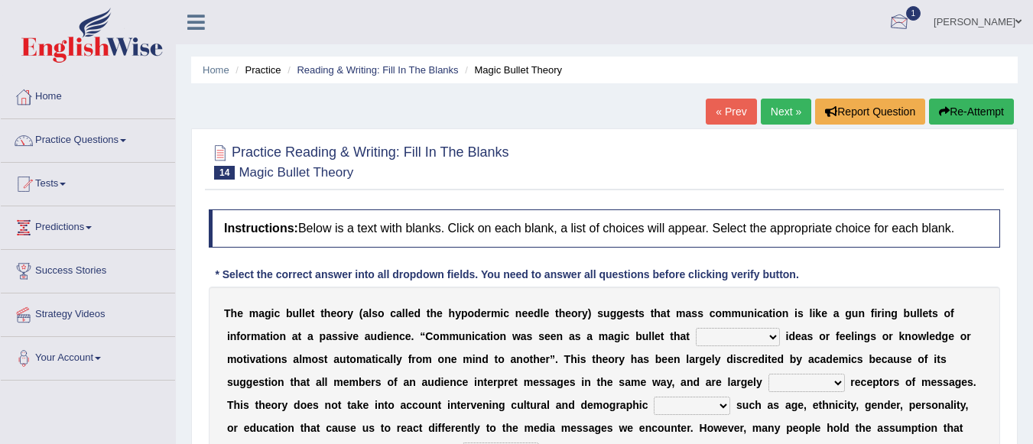
click at [922, 11] on span "1" at bounding box center [913, 13] width 15 height 15
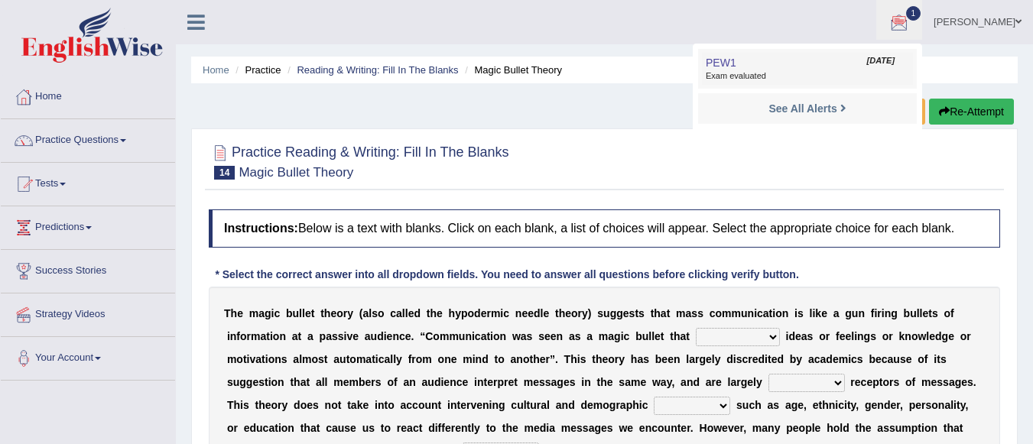
click at [880, 71] on span "Exam evaluated" at bounding box center [807, 76] width 203 height 12
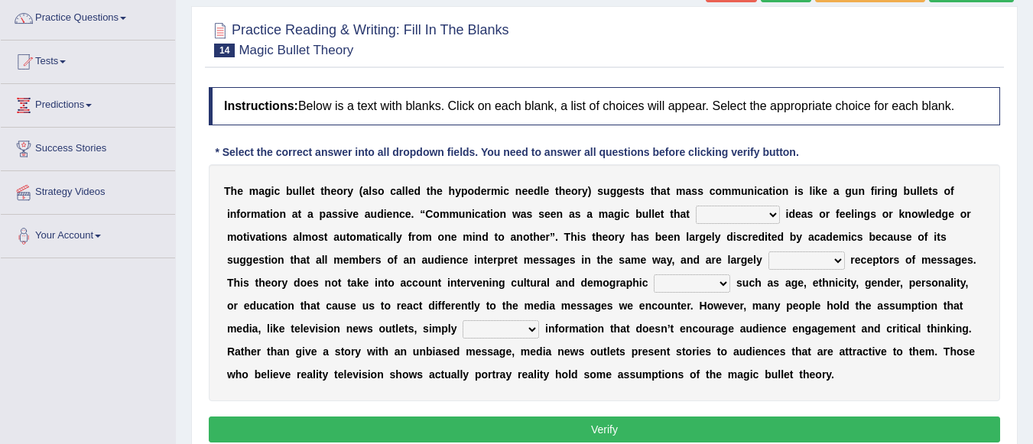
scroll to position [136, 0]
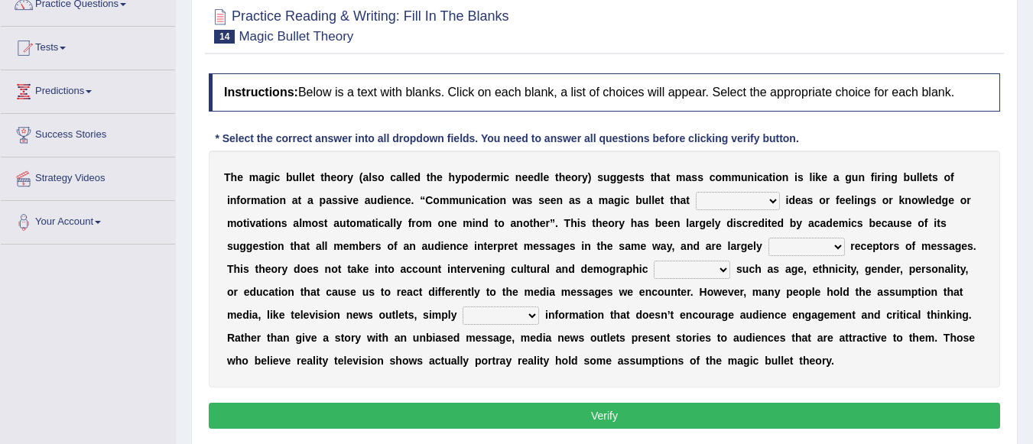
click at [774, 200] on select "transported translated transferred transformed" at bounding box center [738, 201] width 84 height 18
click at [692, 164] on div "T h e m a g i c b u l l e t t h e o r y ( a l s o c a l l e d t h e h y p o d e…" at bounding box center [605, 269] width 792 height 237
click at [769, 197] on select "transported translated transferred transformed" at bounding box center [738, 201] width 84 height 18
select select "transported"
click at [696, 192] on select "transported translated transferred transformed" at bounding box center [738, 201] width 84 height 18
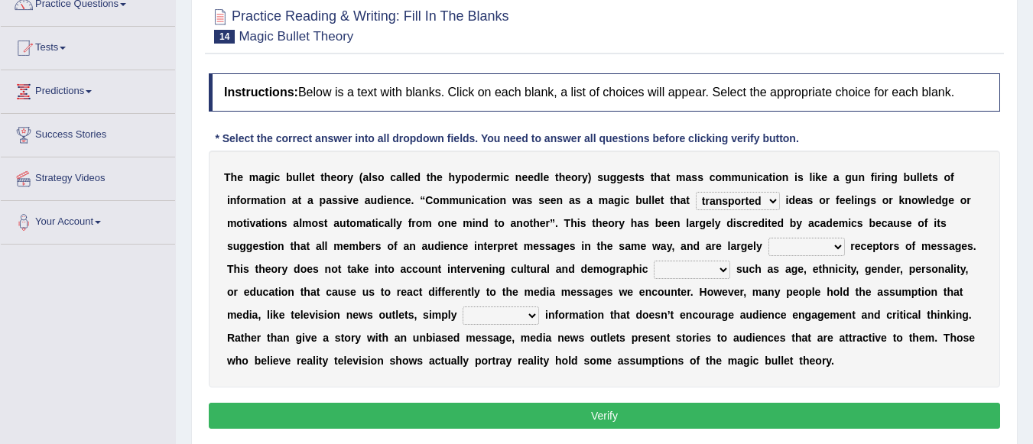
click at [841, 246] on select "negative active positive passive" at bounding box center [807, 247] width 76 height 18
select select "positive"
click at [769, 238] on select "negative active positive passive" at bounding box center [807, 247] width 76 height 18
click at [723, 265] on select "variables varies varieties variations" at bounding box center [692, 270] width 76 height 18
select select "variations"
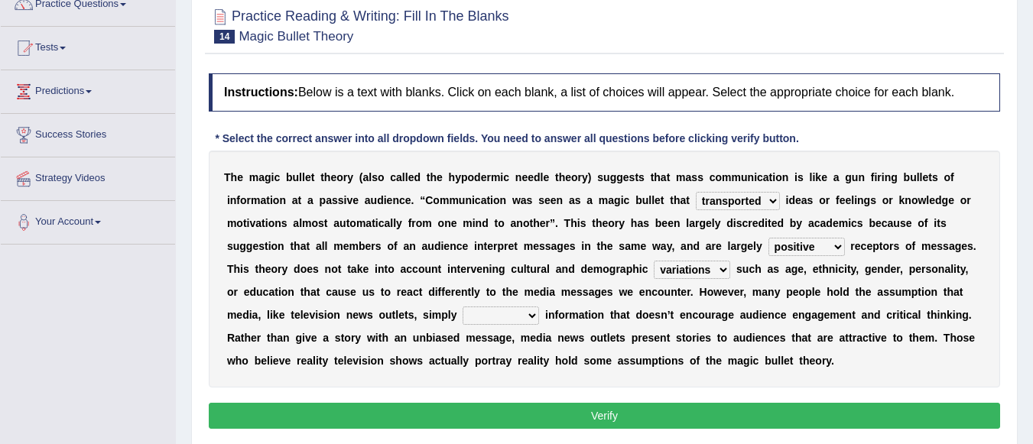
click at [654, 261] on select "variables varies varieties variations" at bounding box center [692, 270] width 76 height 18
click at [530, 317] on select "respond resume release request" at bounding box center [501, 316] width 76 height 18
select select "release"
click at [463, 307] on select "respond resume release request" at bounding box center [501, 316] width 76 height 18
click at [573, 425] on button "Verify" at bounding box center [605, 416] width 792 height 26
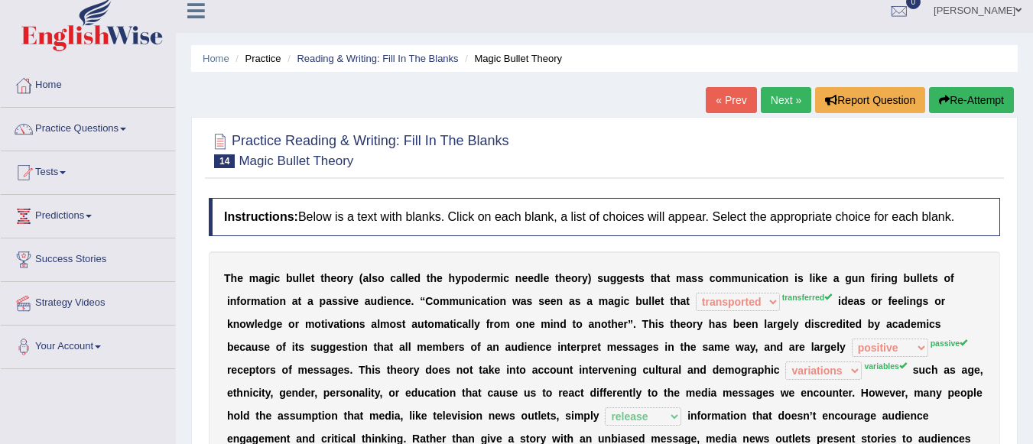
scroll to position [0, 0]
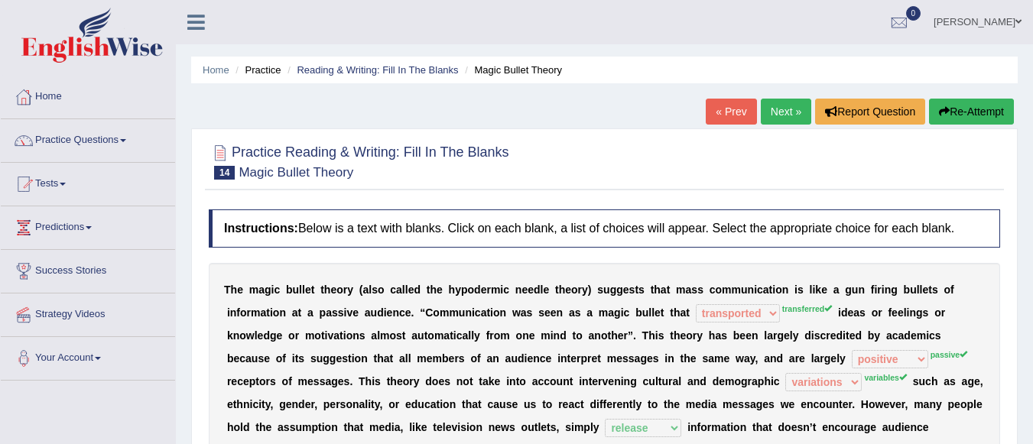
click at [779, 115] on link "Next »" at bounding box center [786, 112] width 50 height 26
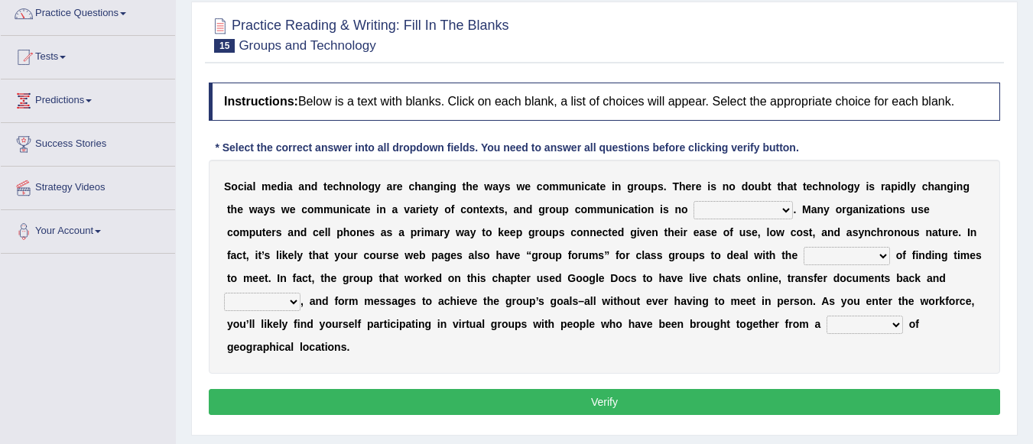
scroll to position [136, 0]
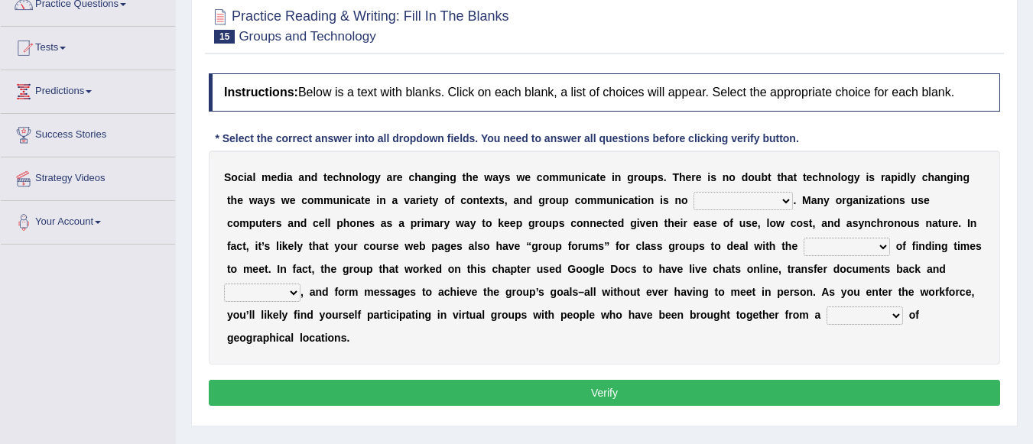
click at [786, 198] on select "exception exemplification extradition excursion" at bounding box center [743, 201] width 99 height 18
select select "extradition"
click at [694, 192] on select "exception exemplification extradition excursion" at bounding box center [743, 201] width 99 height 18
click at [879, 248] on select "localities liabilities complexities causalities" at bounding box center [847, 247] width 86 height 18
select select "liabilities"
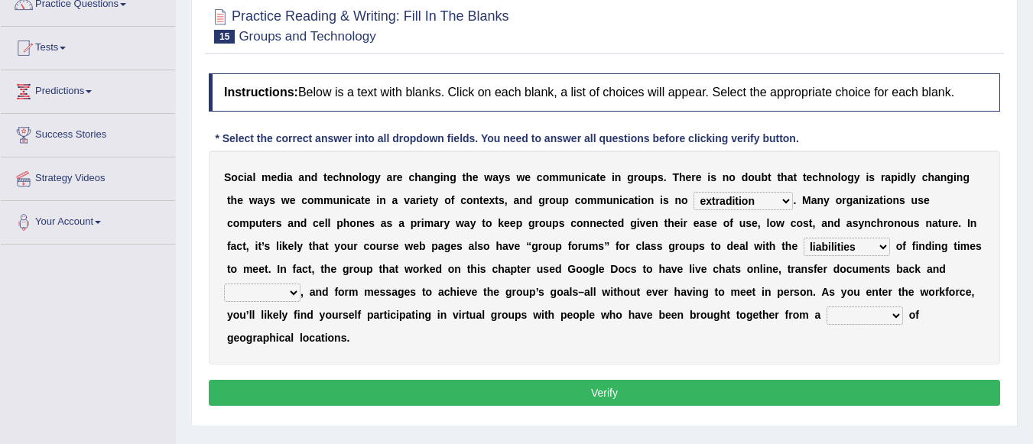
click at [804, 238] on select "localities liabilities complexities causalities" at bounding box center [847, 247] width 86 height 18
click at [288, 296] on select "fill forth toward beyond" at bounding box center [262, 293] width 76 height 18
select select "forth"
click at [224, 284] on select "fill forth toward beyond" at bounding box center [262, 293] width 76 height 18
click at [891, 312] on select "form variety kind variation" at bounding box center [865, 316] width 76 height 18
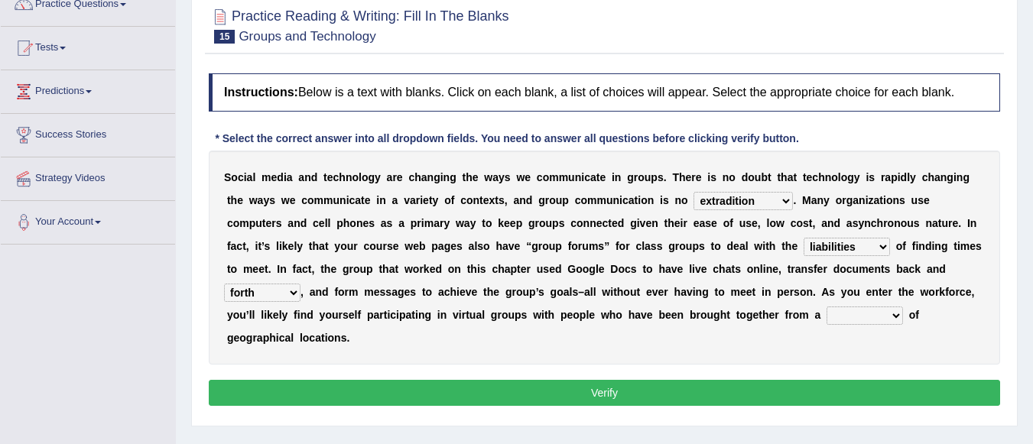
select select "variety"
click at [827, 307] on select "form variety kind variation" at bounding box center [865, 316] width 76 height 18
click at [664, 398] on button "Verify" at bounding box center [605, 393] width 792 height 26
